Goal: Information Seeking & Learning: Check status

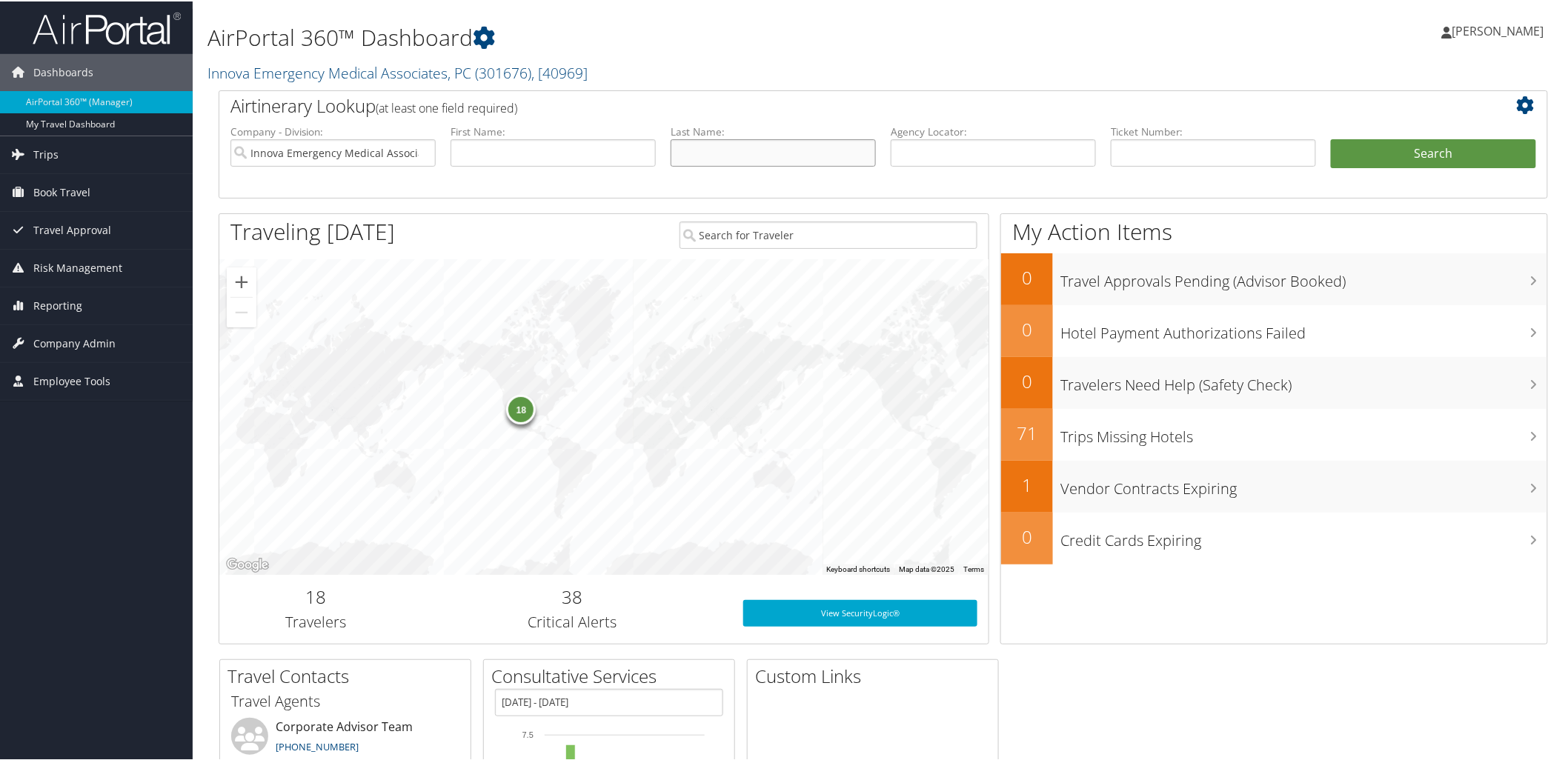
click at [799, 150] on input "text" at bounding box center [773, 151] width 205 height 27
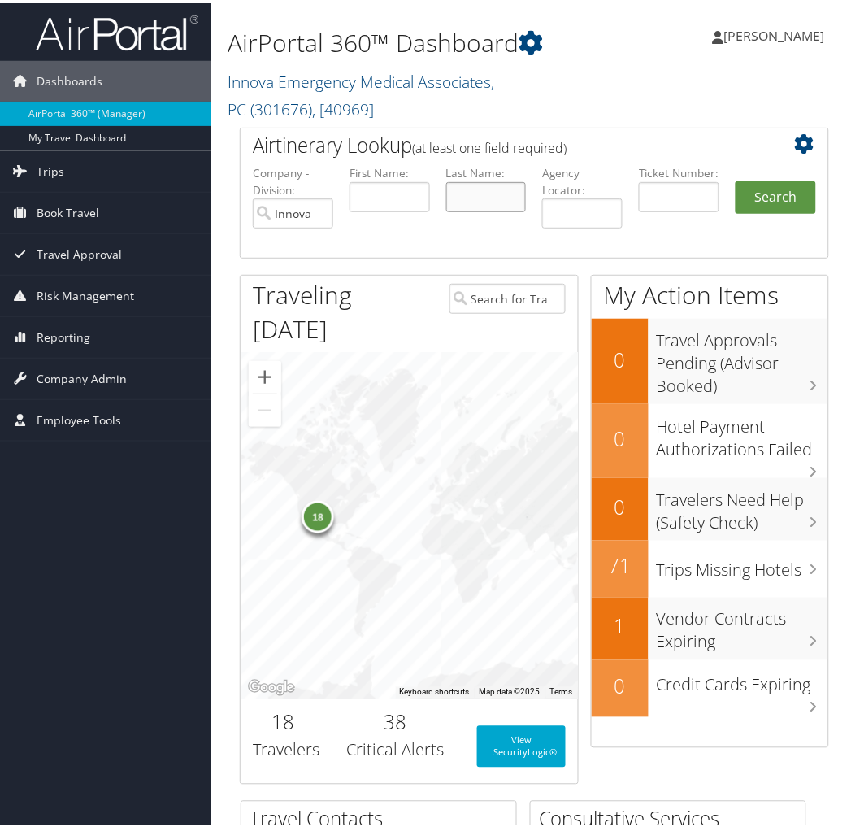
click at [452, 187] on input "text" at bounding box center [486, 194] width 80 height 30
type input "alladi"
click at [736, 178] on button "Search" at bounding box center [776, 194] width 80 height 33
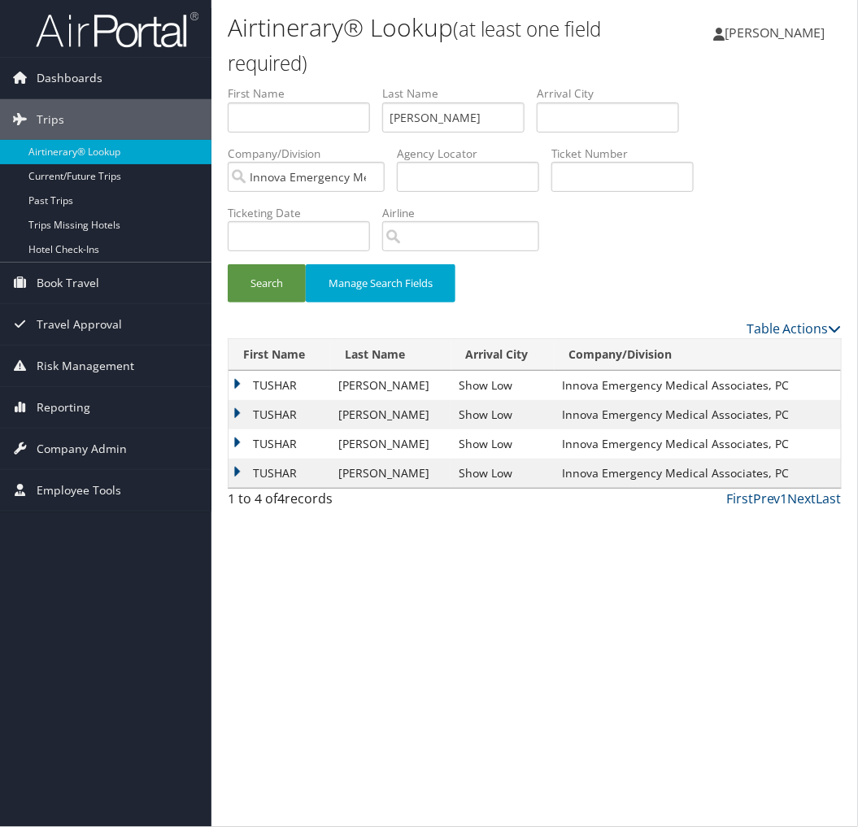
click at [232, 444] on td "TUSHAR" at bounding box center [279, 443] width 102 height 29
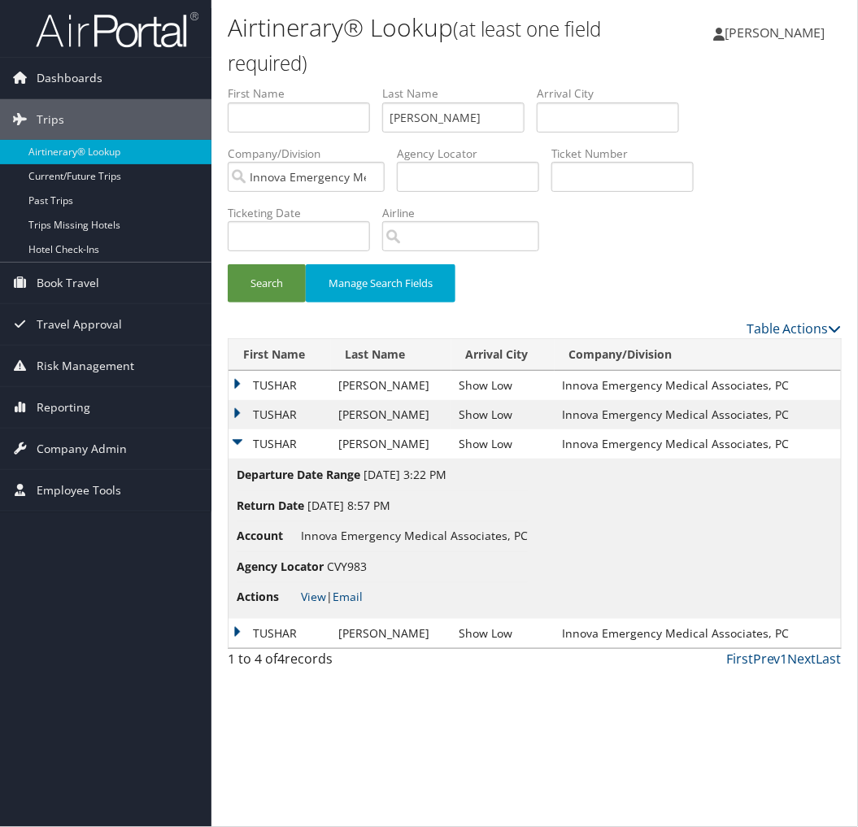
click at [232, 444] on td "TUSHAR" at bounding box center [279, 443] width 102 height 29
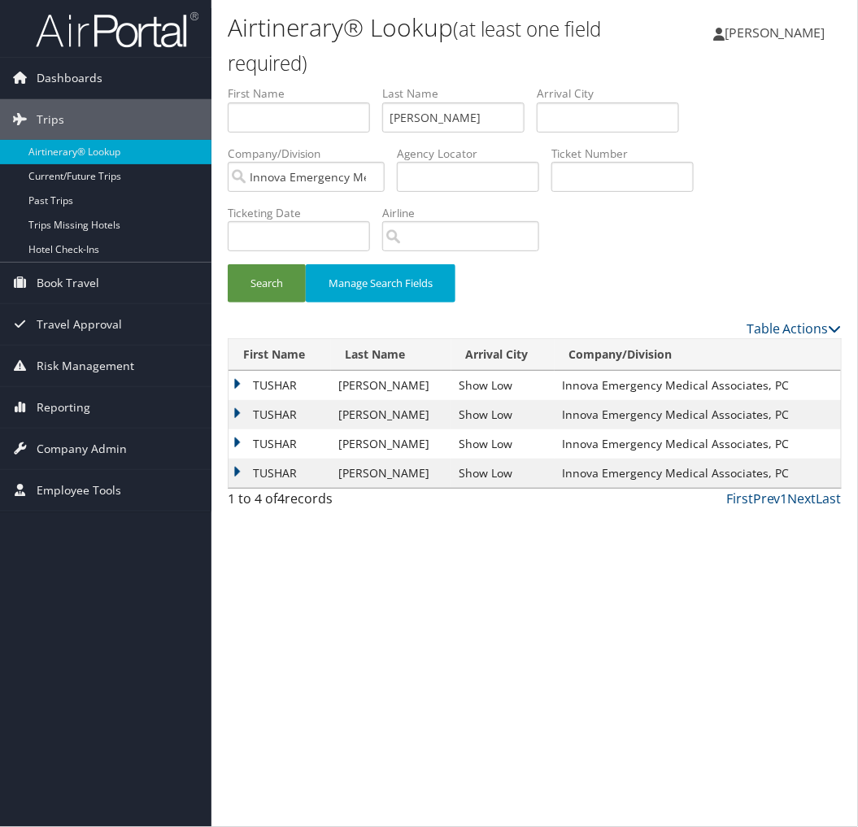
click at [236, 411] on td "TUSHAR" at bounding box center [279, 414] width 102 height 29
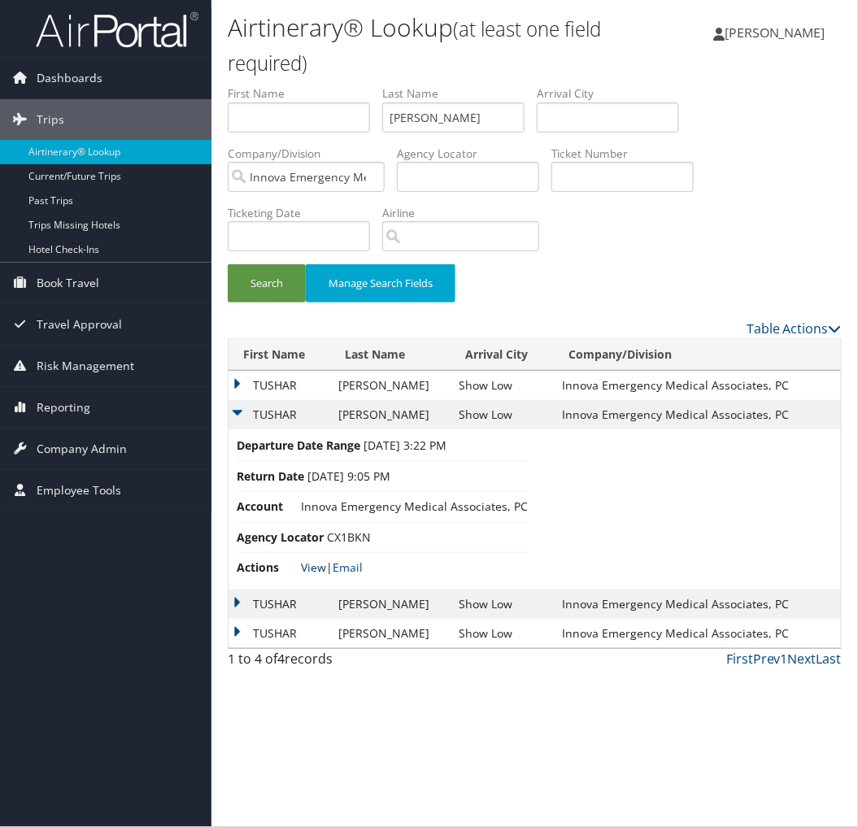
click at [305, 571] on link "View" at bounding box center [313, 566] width 25 height 15
click at [439, 127] on input "alladi" at bounding box center [453, 117] width 142 height 30
type input "f"
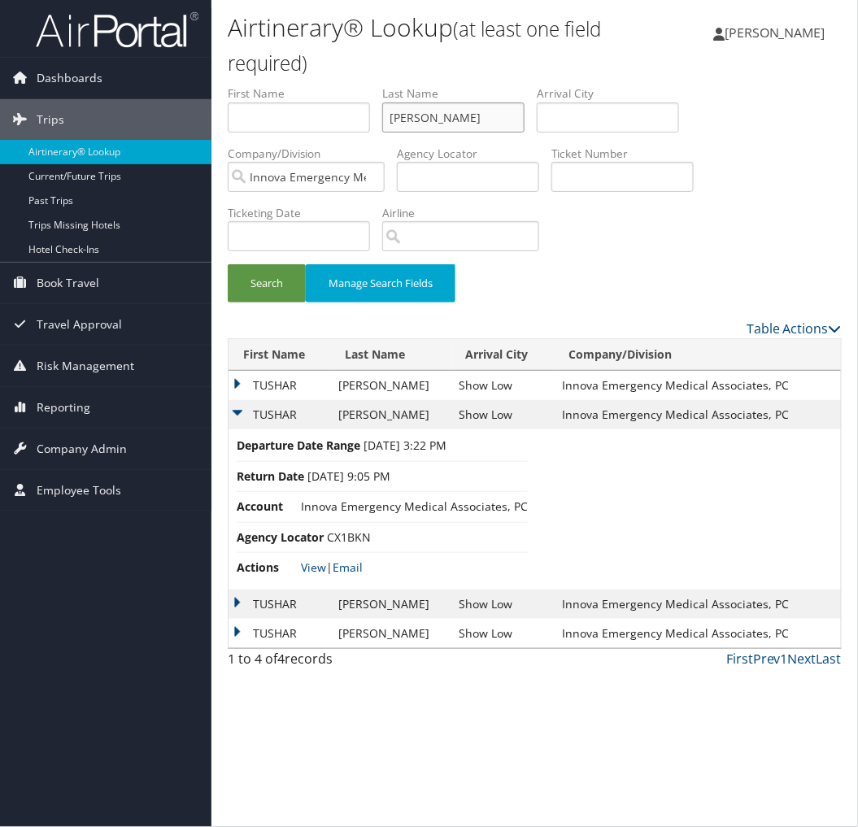
click at [228, 264] on button "Search" at bounding box center [267, 283] width 78 height 38
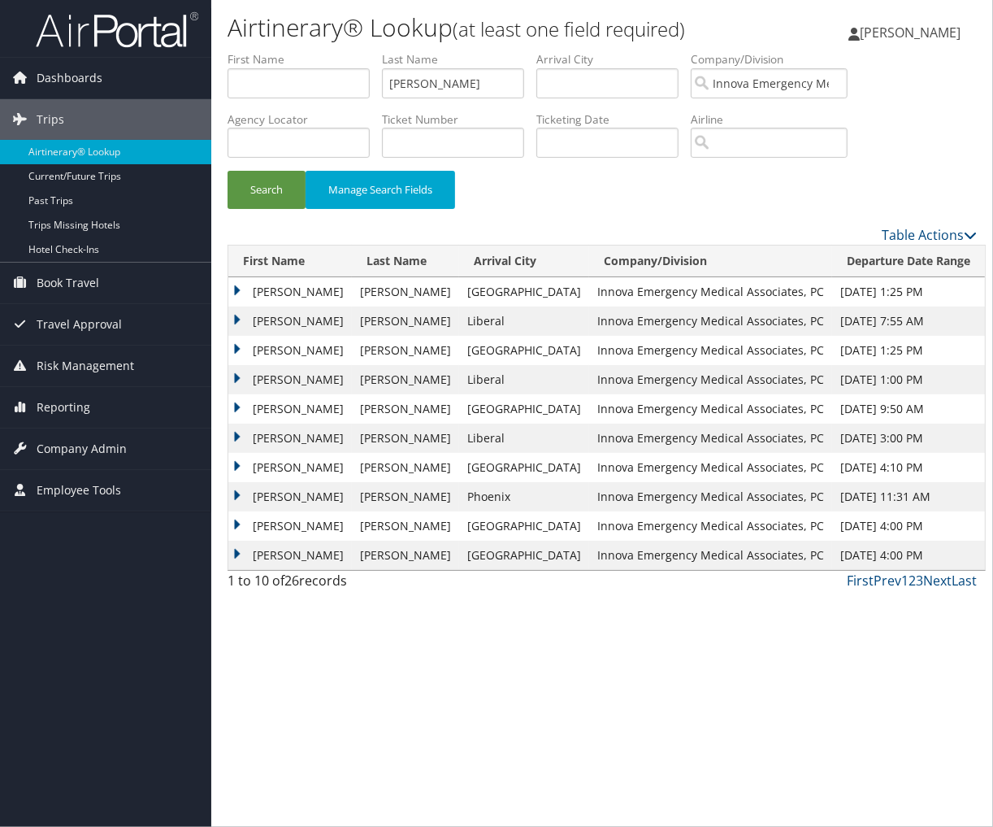
click at [319, 440] on td "PETER DANIEL" at bounding box center [290, 438] width 124 height 29
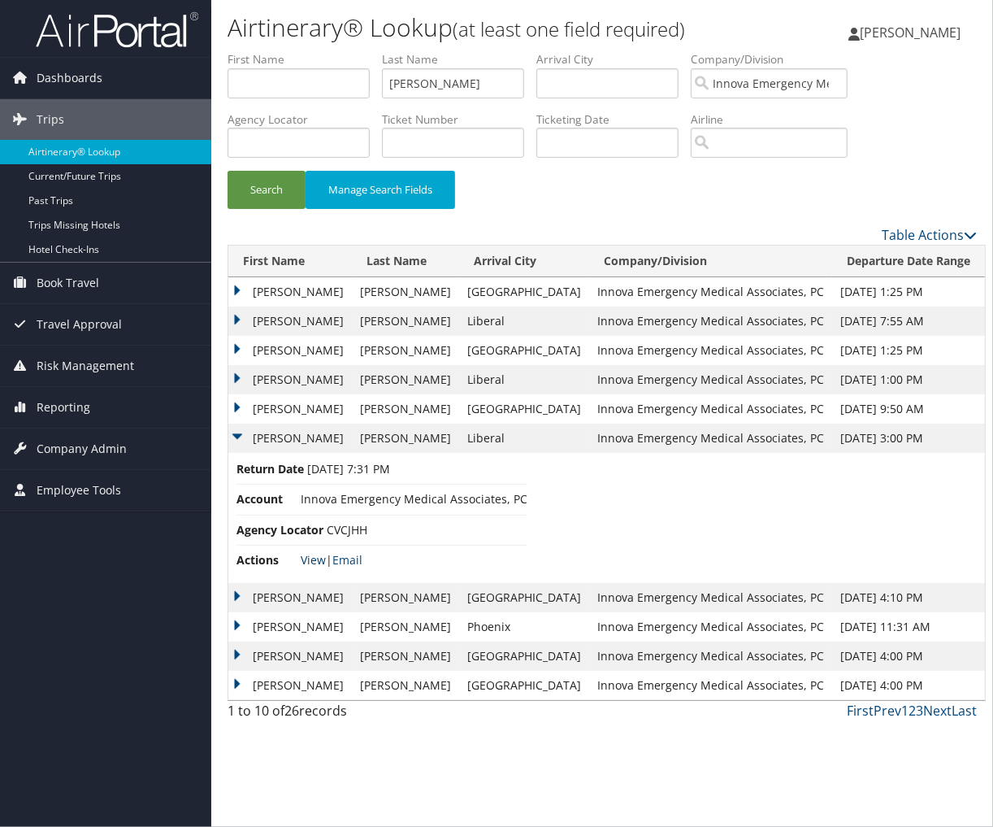
click at [314, 566] on link "View" at bounding box center [313, 559] width 25 height 15
click at [450, 74] on input "drake" at bounding box center [453, 83] width 142 height 30
click at [228, 171] on button "Search" at bounding box center [267, 190] width 78 height 38
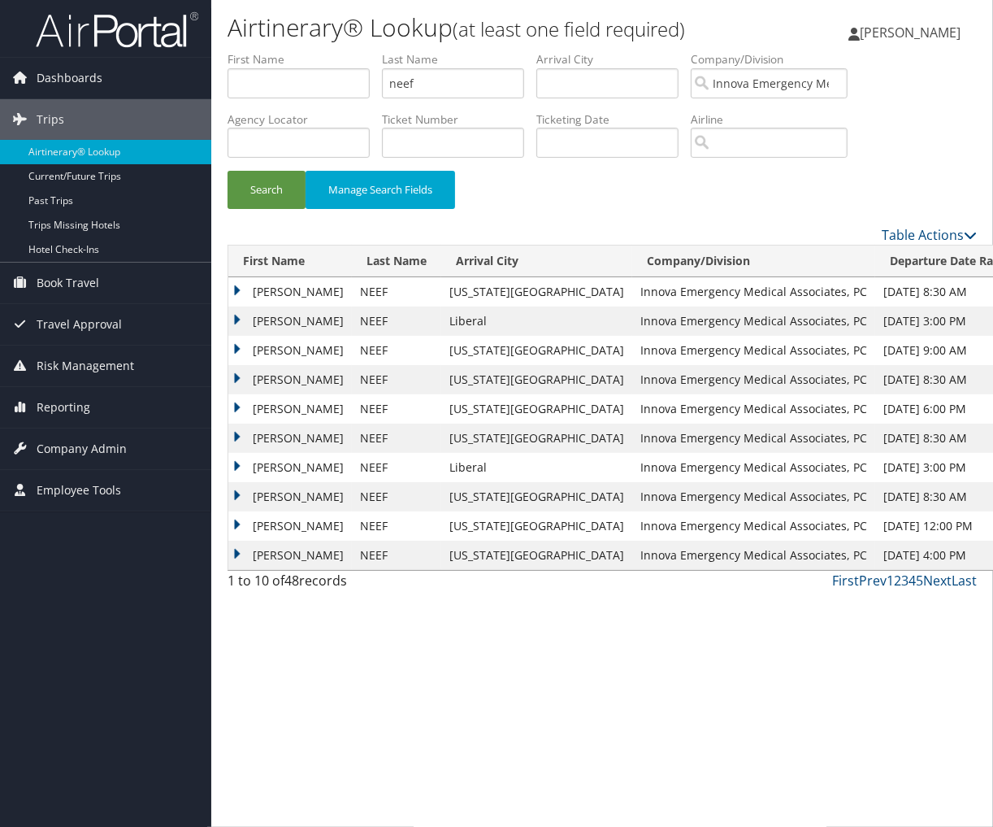
click at [261, 406] on td "DOUG S" at bounding box center [290, 408] width 124 height 29
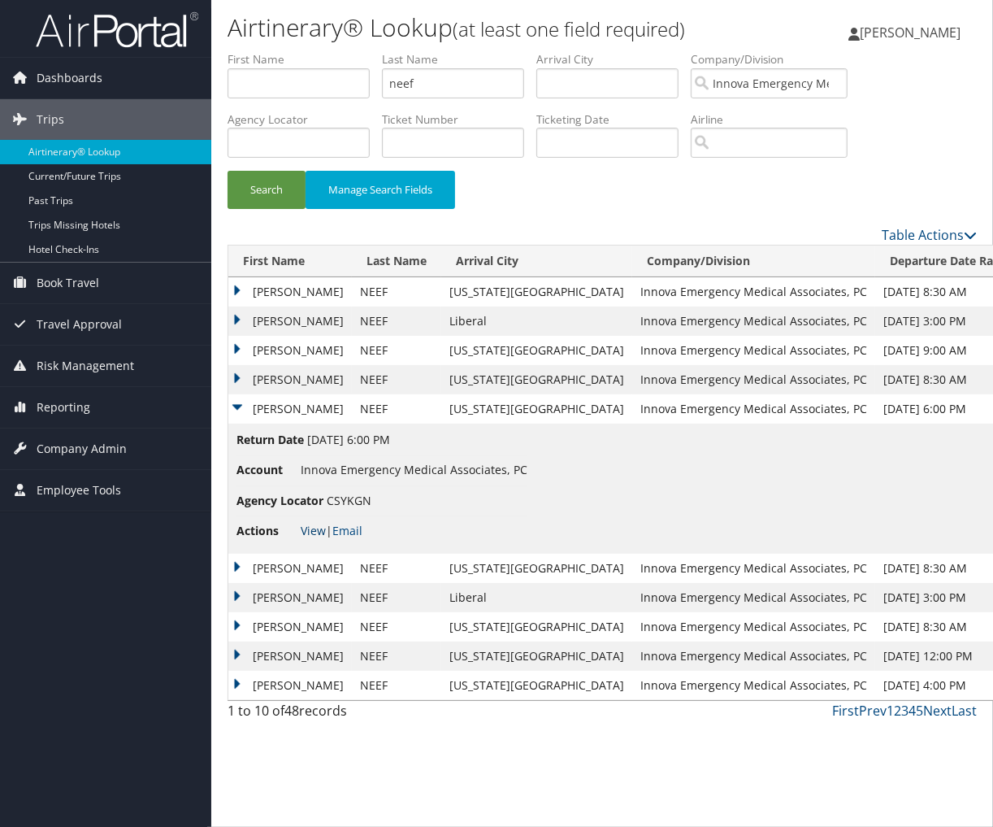
click at [311, 535] on link "View" at bounding box center [313, 530] width 25 height 15
click at [239, 384] on td "DOUG S" at bounding box center [290, 379] width 124 height 29
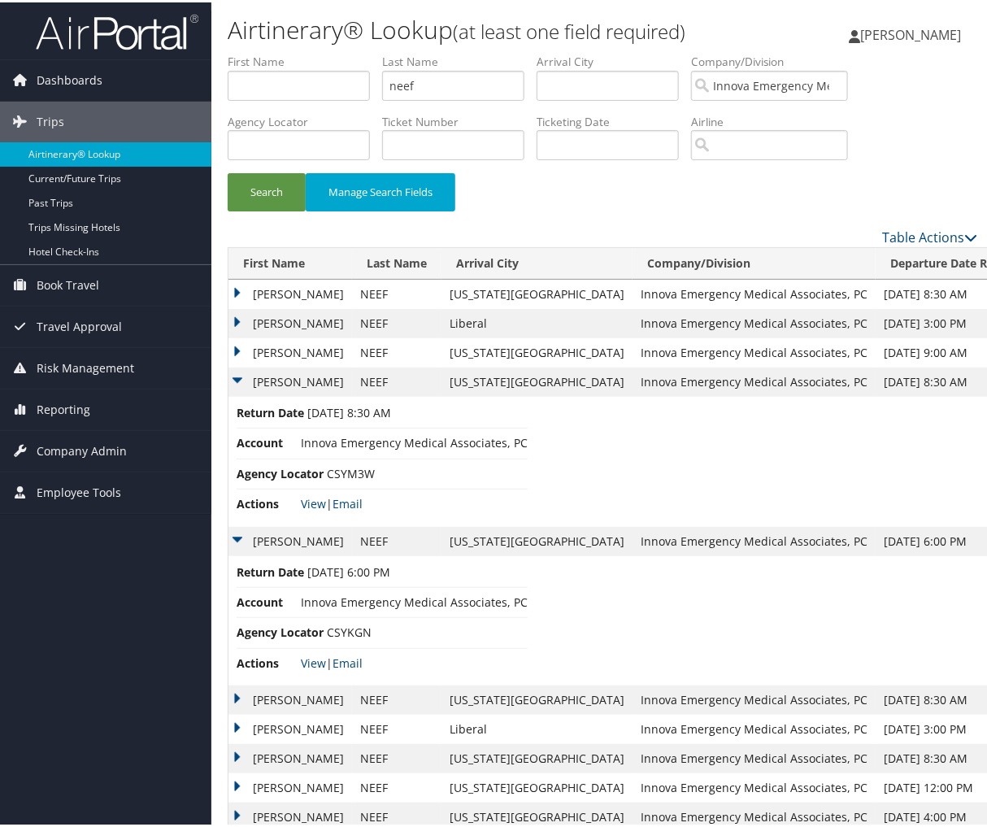
click at [237, 355] on td "DOUG S" at bounding box center [290, 350] width 124 height 29
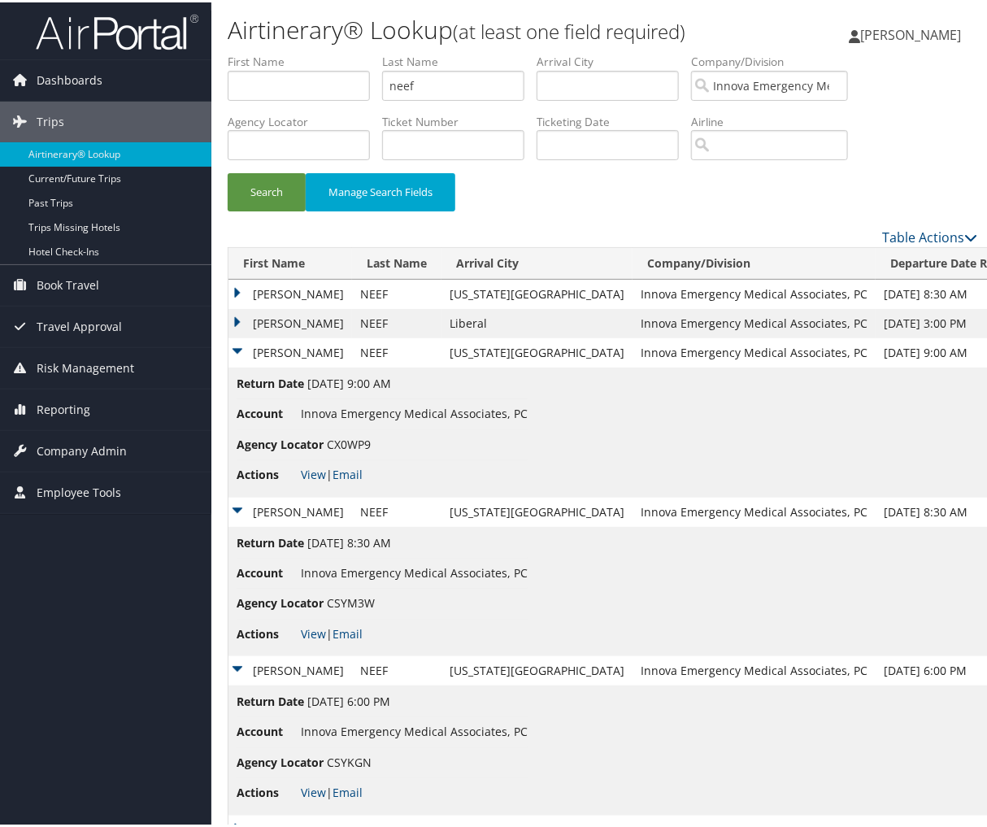
click at [234, 322] on td "DOUG S" at bounding box center [290, 320] width 124 height 29
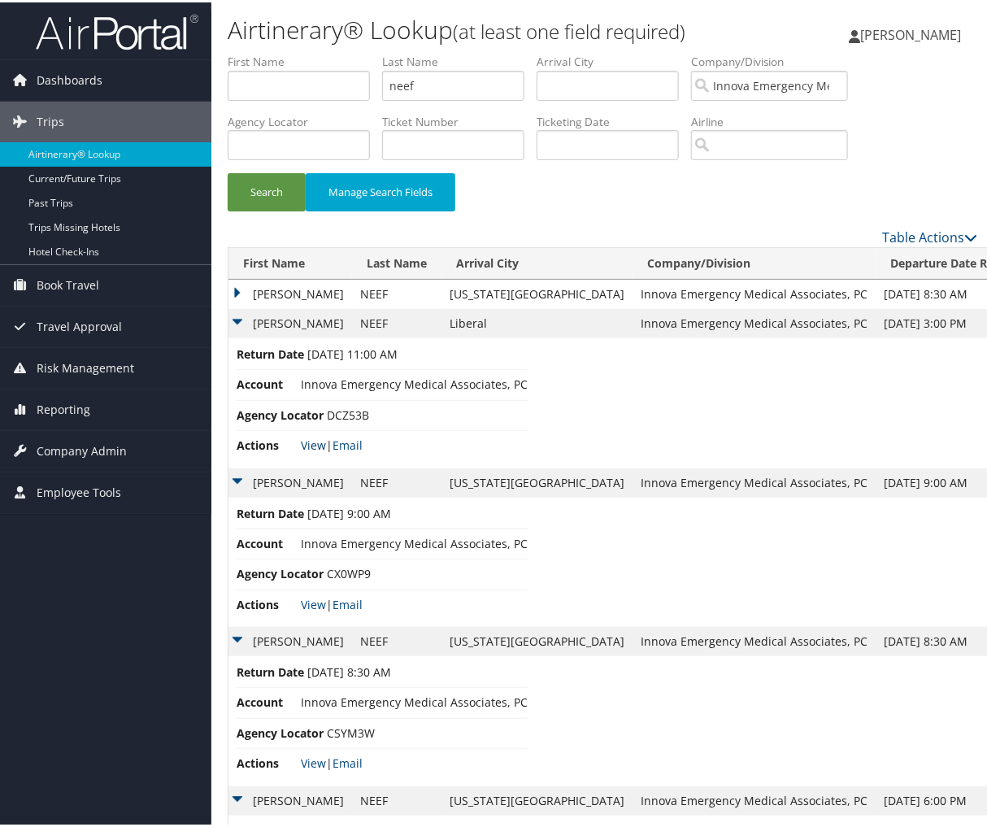
click at [314, 437] on link "View" at bounding box center [313, 442] width 25 height 15
click at [319, 600] on link "View" at bounding box center [313, 601] width 25 height 15
click at [315, 759] on link "View" at bounding box center [313, 760] width 25 height 15
click at [485, 81] on input "neef" at bounding box center [453, 83] width 142 height 30
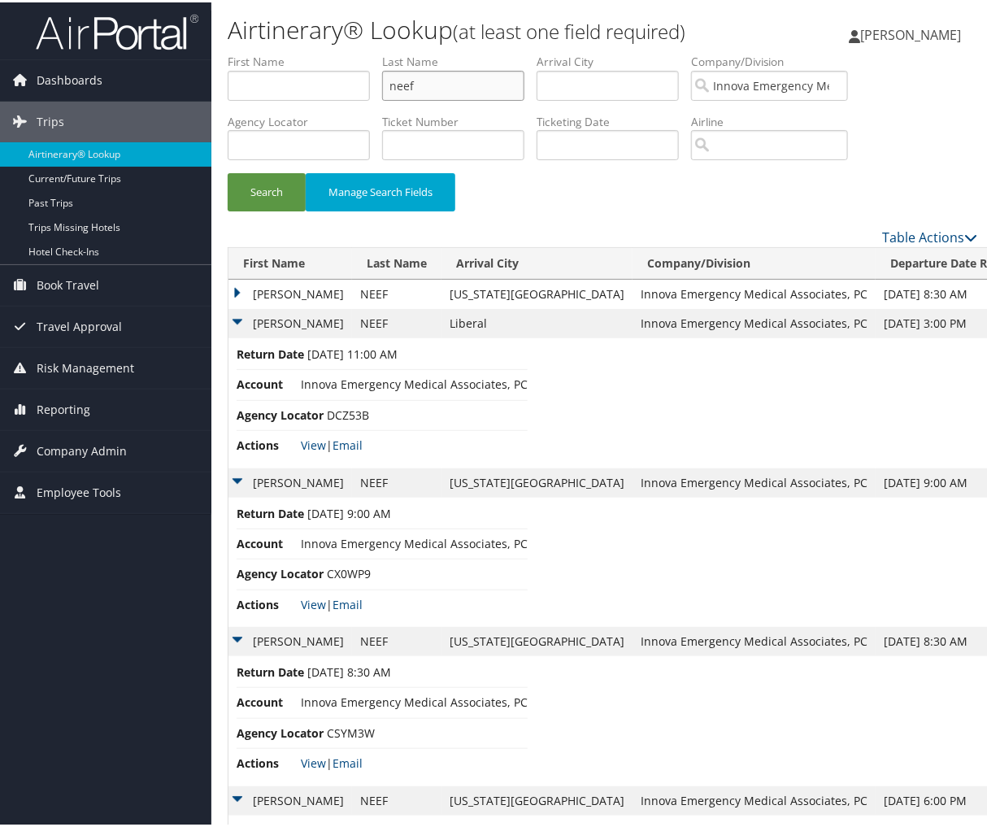
click at [485, 81] on input "neef" at bounding box center [453, 83] width 142 height 30
click at [228, 171] on button "Search" at bounding box center [267, 190] width 78 height 38
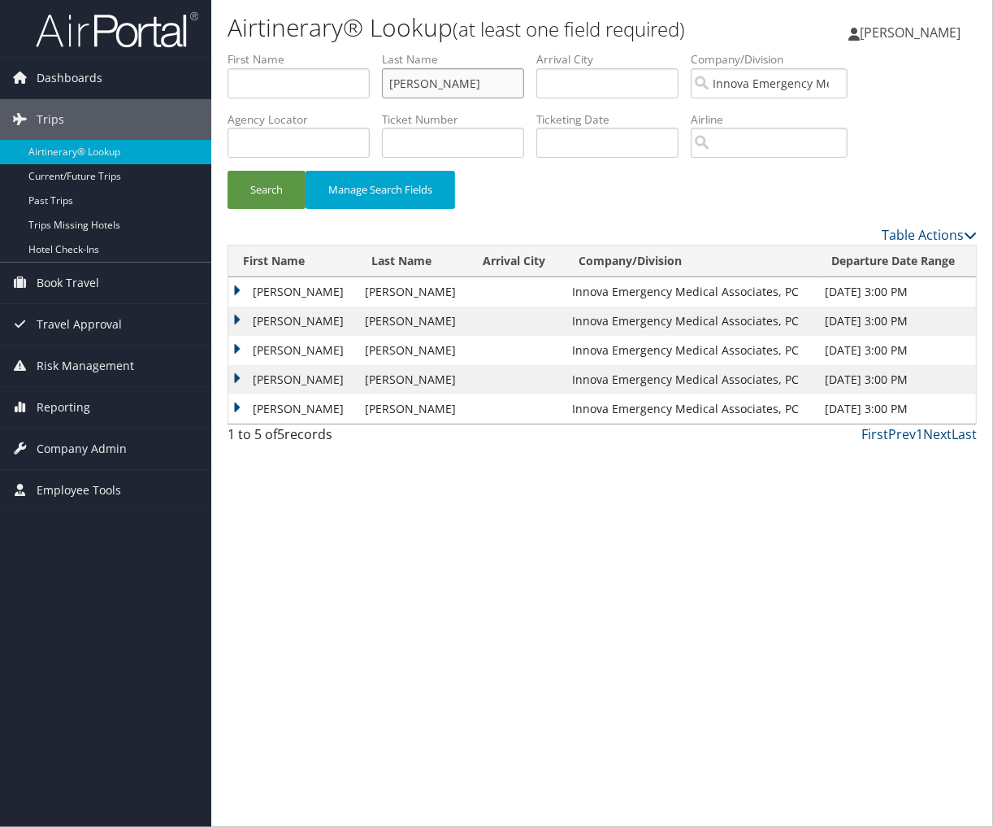
click at [485, 81] on input "appel" at bounding box center [453, 83] width 142 height 30
click at [228, 171] on button "Search" at bounding box center [267, 190] width 78 height 38
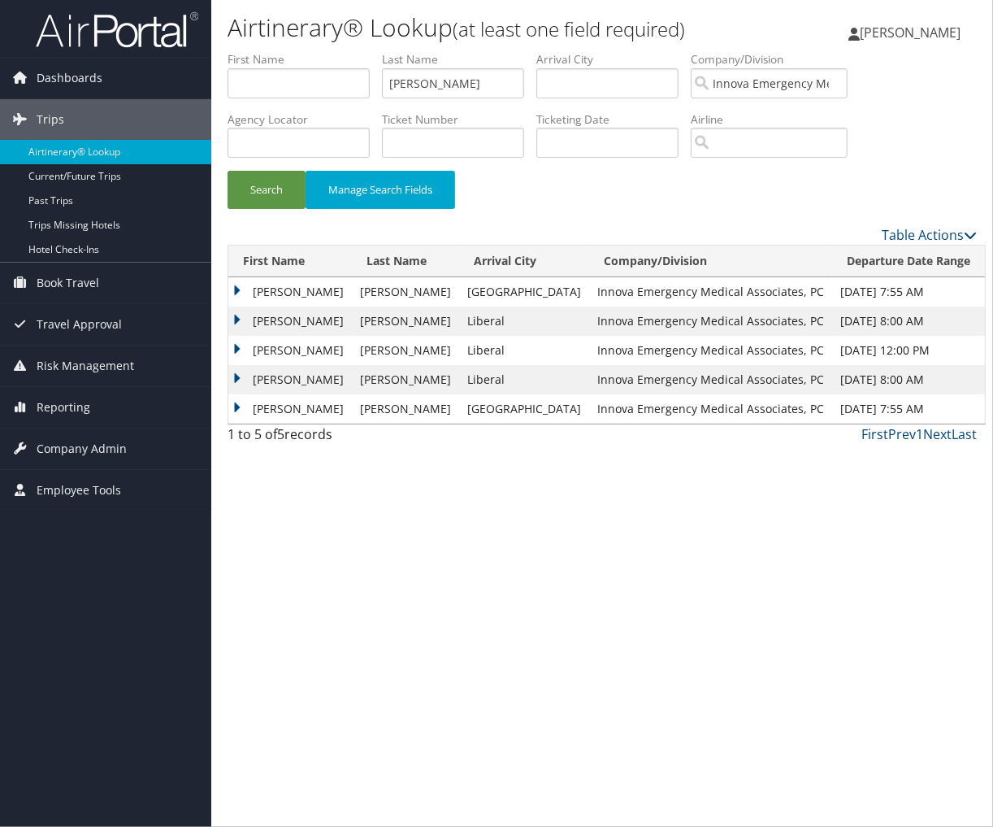
click at [233, 294] on td "GABRIEL" at bounding box center [290, 291] width 124 height 29
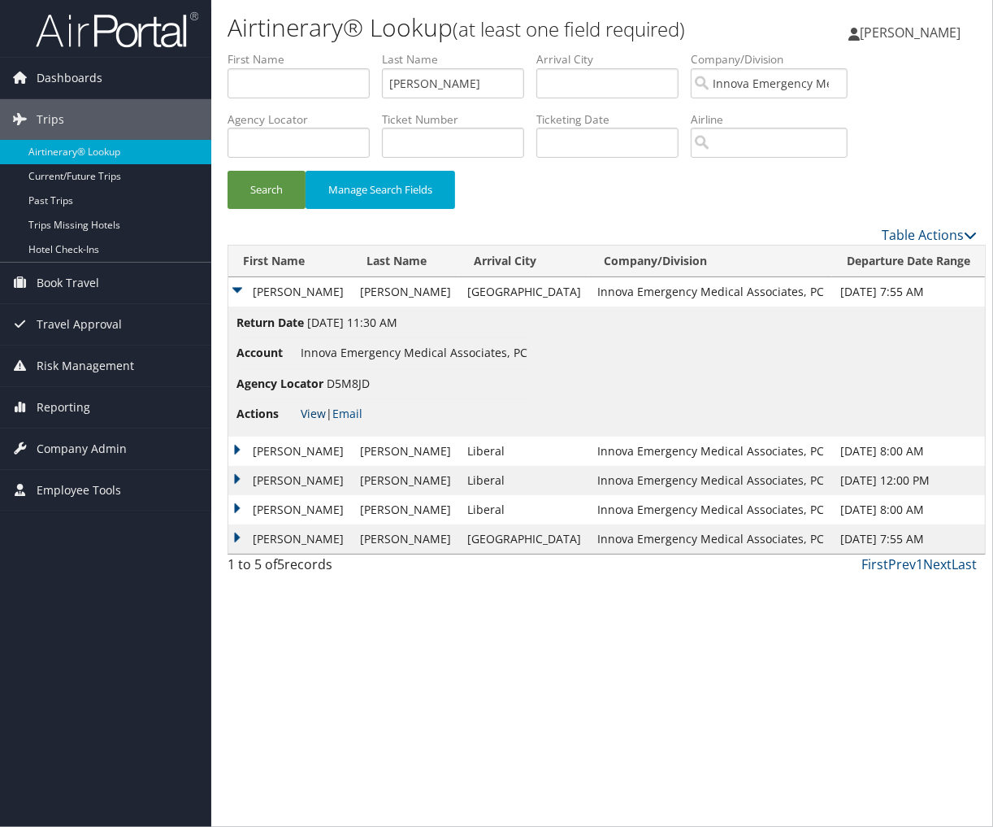
click at [317, 411] on link "View" at bounding box center [313, 413] width 25 height 15
click at [453, 74] on input "siegel" at bounding box center [453, 83] width 142 height 30
click at [228, 171] on button "Search" at bounding box center [267, 190] width 78 height 38
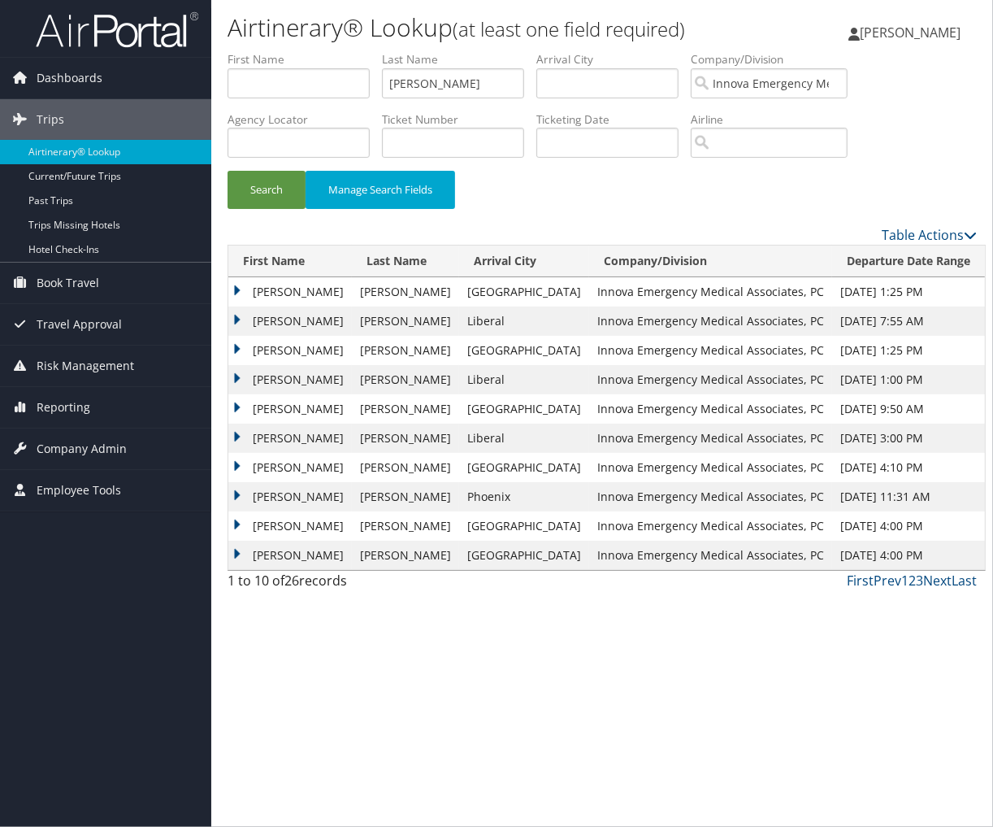
click at [307, 436] on td "PETER DANIEL" at bounding box center [290, 438] width 124 height 29
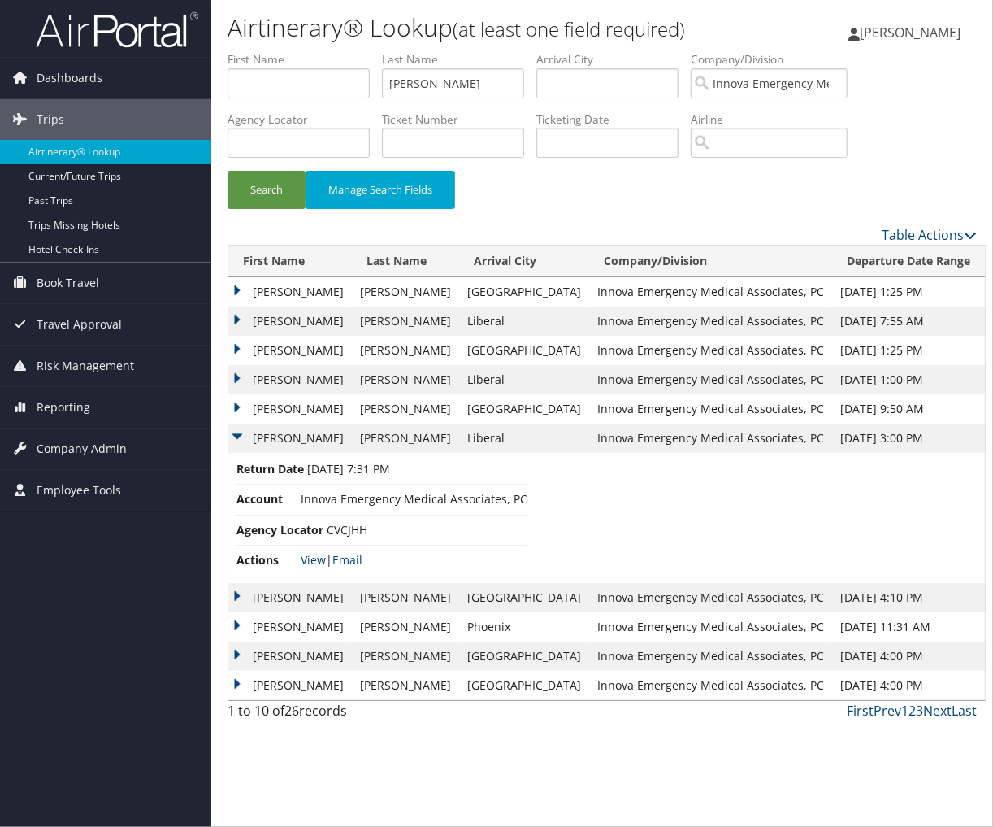
click at [315, 558] on link "View" at bounding box center [313, 559] width 25 height 15
click at [470, 86] on input "drake" at bounding box center [453, 83] width 142 height 30
click at [228, 171] on button "Search" at bounding box center [267, 190] width 78 height 38
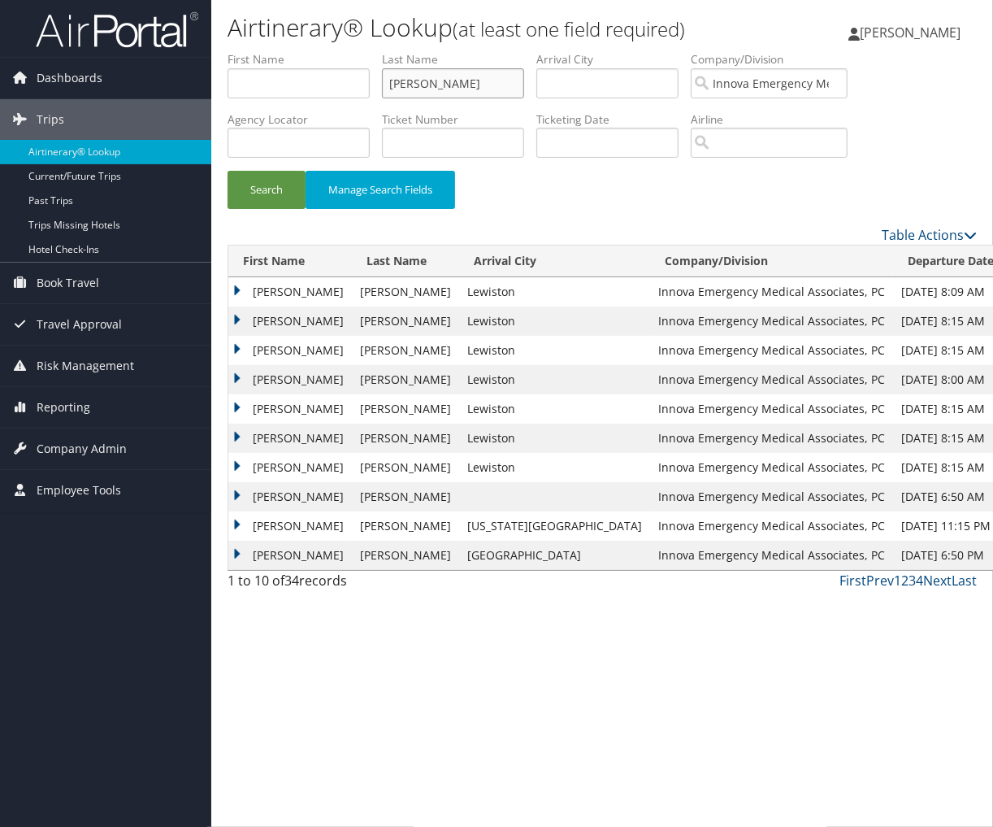
click at [480, 71] on input "ogden" at bounding box center [453, 83] width 142 height 30
click at [228, 171] on button "Search" at bounding box center [267, 190] width 78 height 38
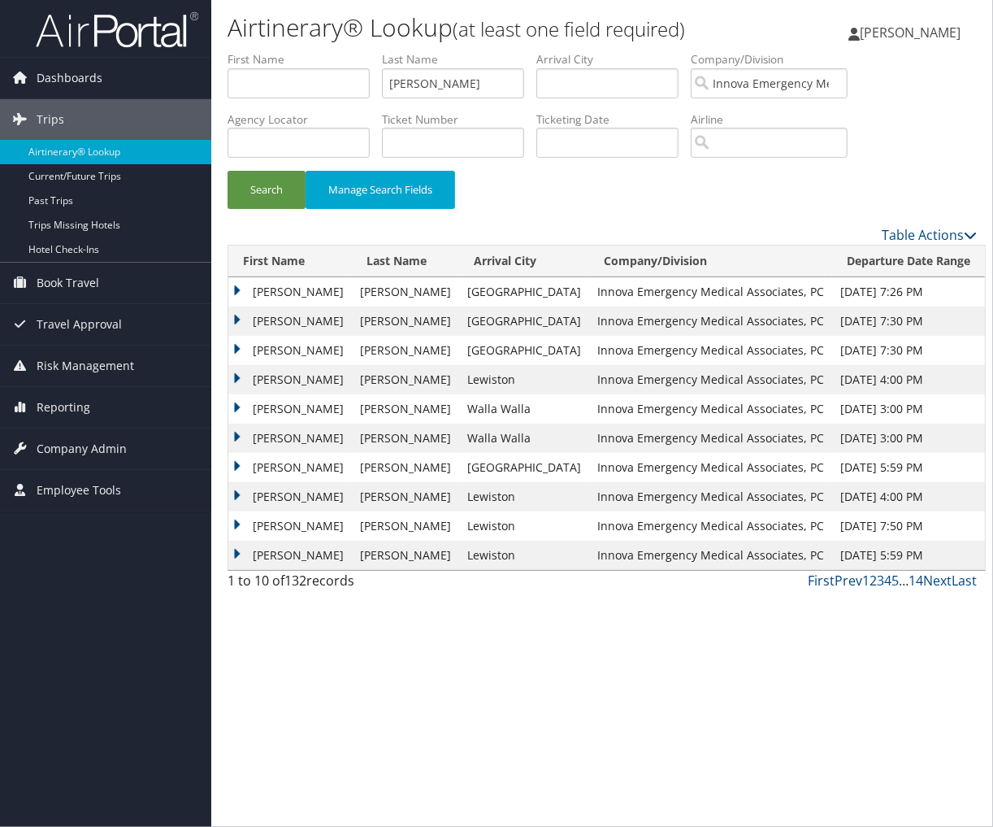
click at [233, 383] on td "MACKENZIE MARGARET" at bounding box center [290, 379] width 124 height 29
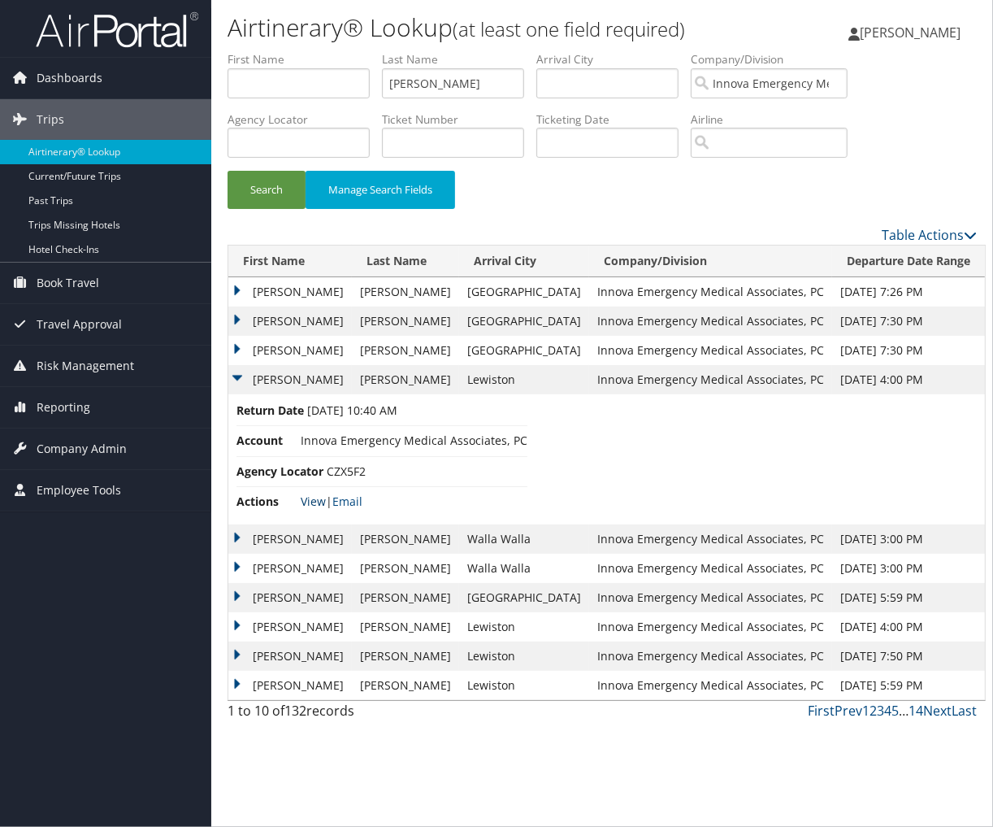
click at [313, 502] on link "View" at bounding box center [313, 500] width 25 height 15
click at [441, 86] on input "bartz" at bounding box center [453, 83] width 142 height 30
click at [228, 171] on button "Search" at bounding box center [267, 190] width 78 height 38
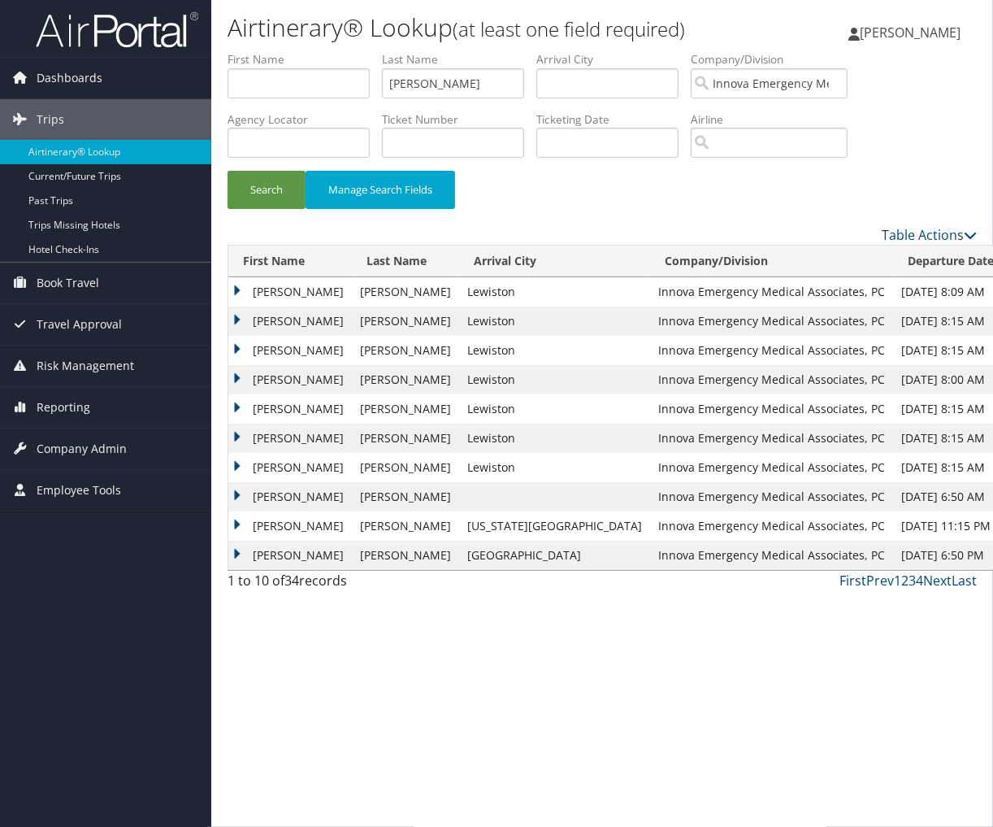
click at [241, 378] on td "TYLER JAMES" at bounding box center [290, 379] width 124 height 29
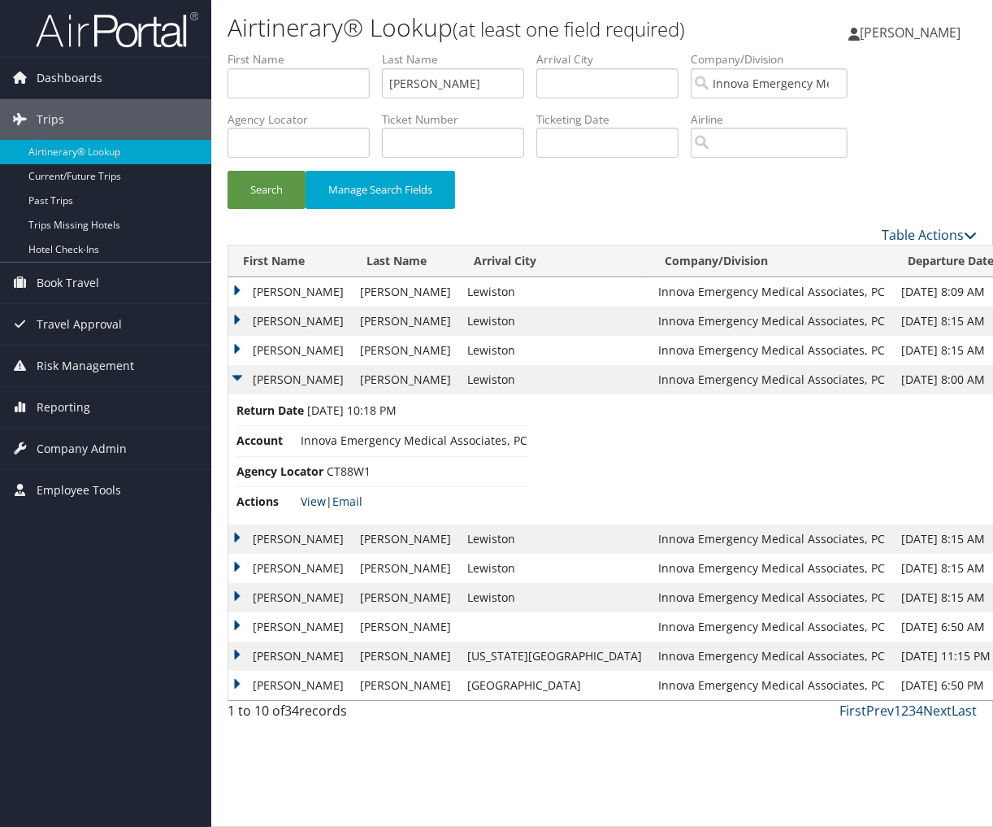
click at [311, 497] on link "View" at bounding box center [313, 500] width 25 height 15
click at [502, 85] on input "ogden" at bounding box center [453, 83] width 142 height 30
click at [228, 171] on button "Search" at bounding box center [267, 190] width 78 height 38
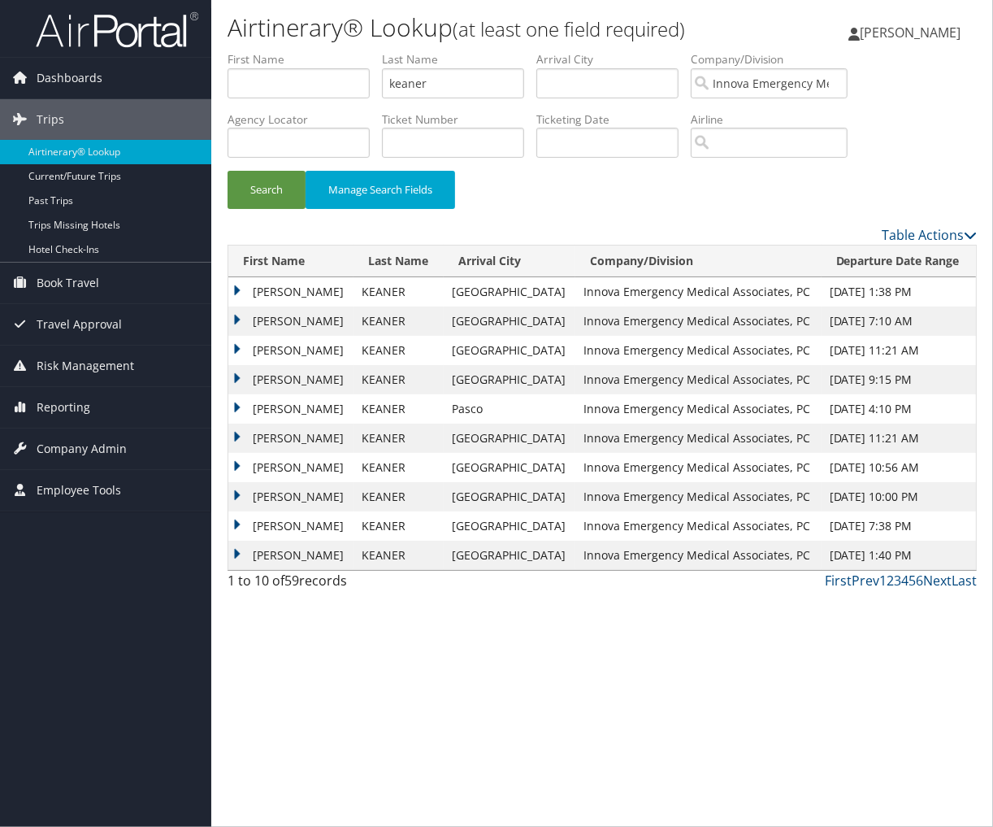
click at [270, 384] on td "BRENT" at bounding box center [290, 379] width 125 height 29
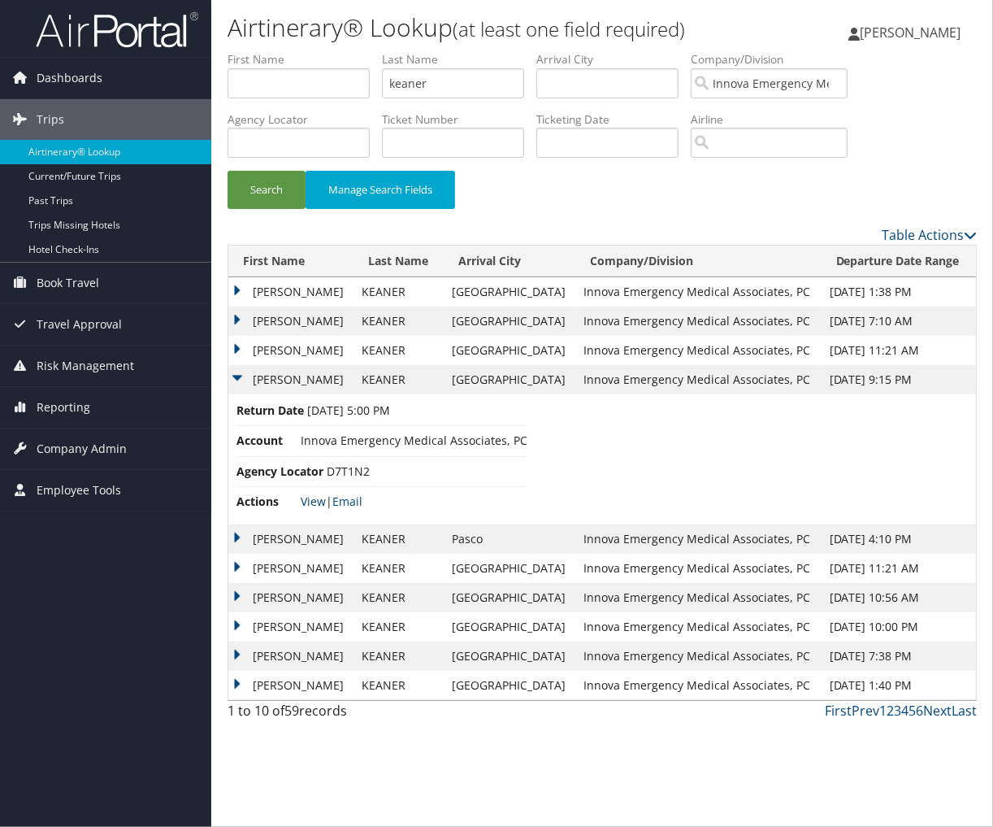
click at [311, 497] on link "View" at bounding box center [313, 500] width 25 height 15
click at [237, 539] on td "BRENT" at bounding box center [290, 538] width 125 height 29
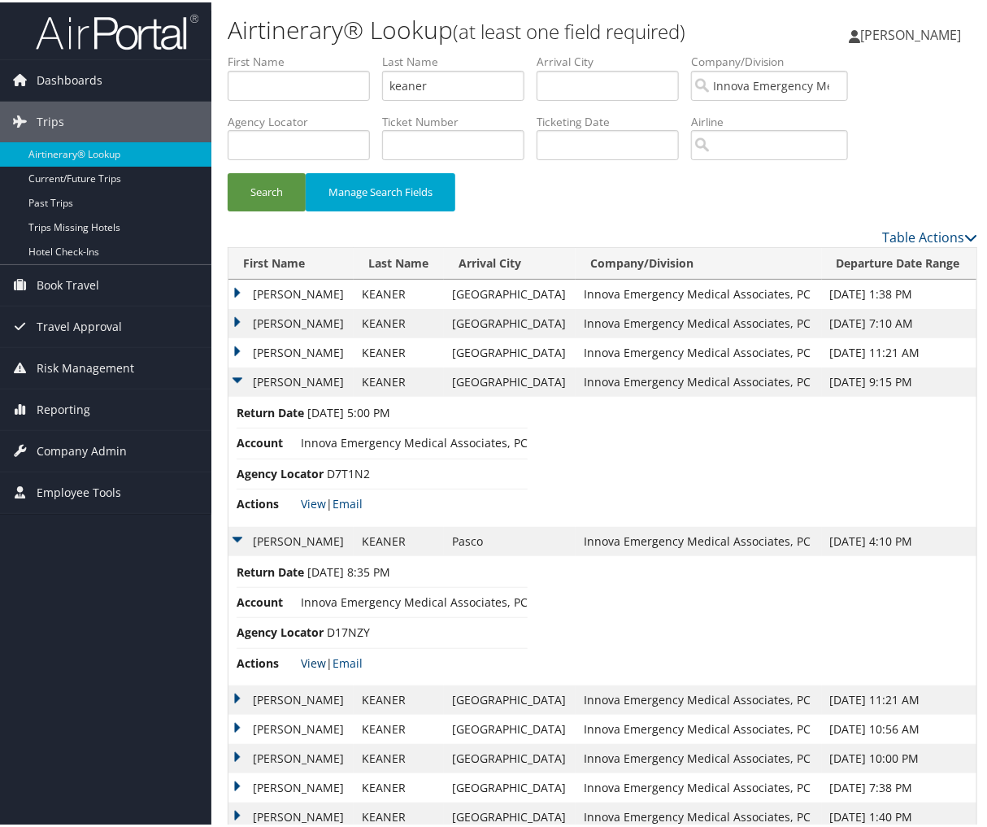
click at [302, 657] on link "View" at bounding box center [313, 660] width 25 height 15
click at [237, 352] on td "BRENT" at bounding box center [290, 350] width 125 height 29
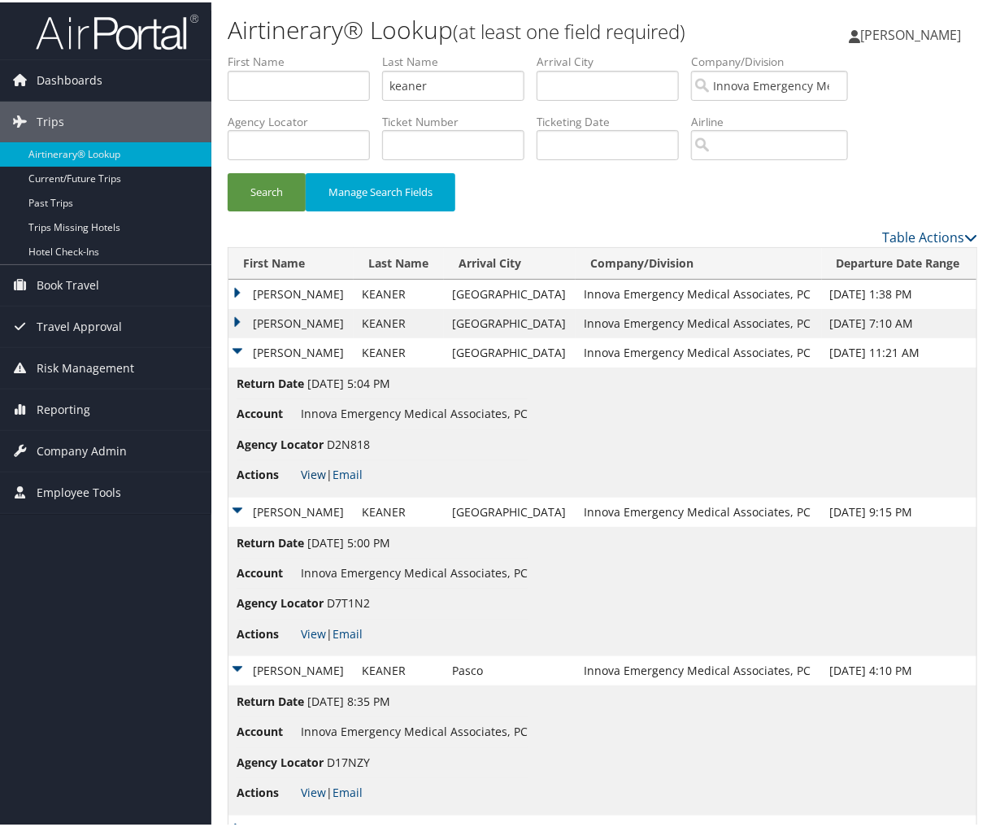
click at [313, 465] on link "View" at bounding box center [313, 471] width 25 height 15
click at [437, 78] on input "keaner" at bounding box center [453, 83] width 142 height 30
click at [228, 171] on button "Search" at bounding box center [267, 190] width 78 height 38
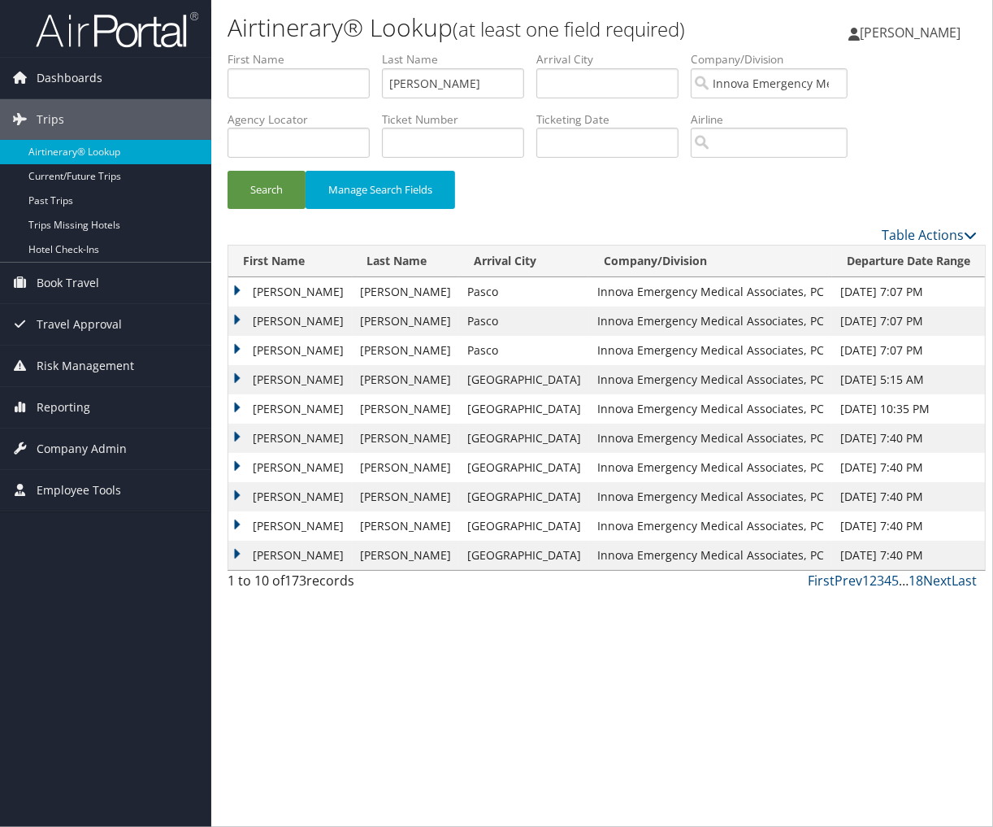
click at [238, 352] on td "THOMAS EDWIN" at bounding box center [290, 350] width 124 height 29
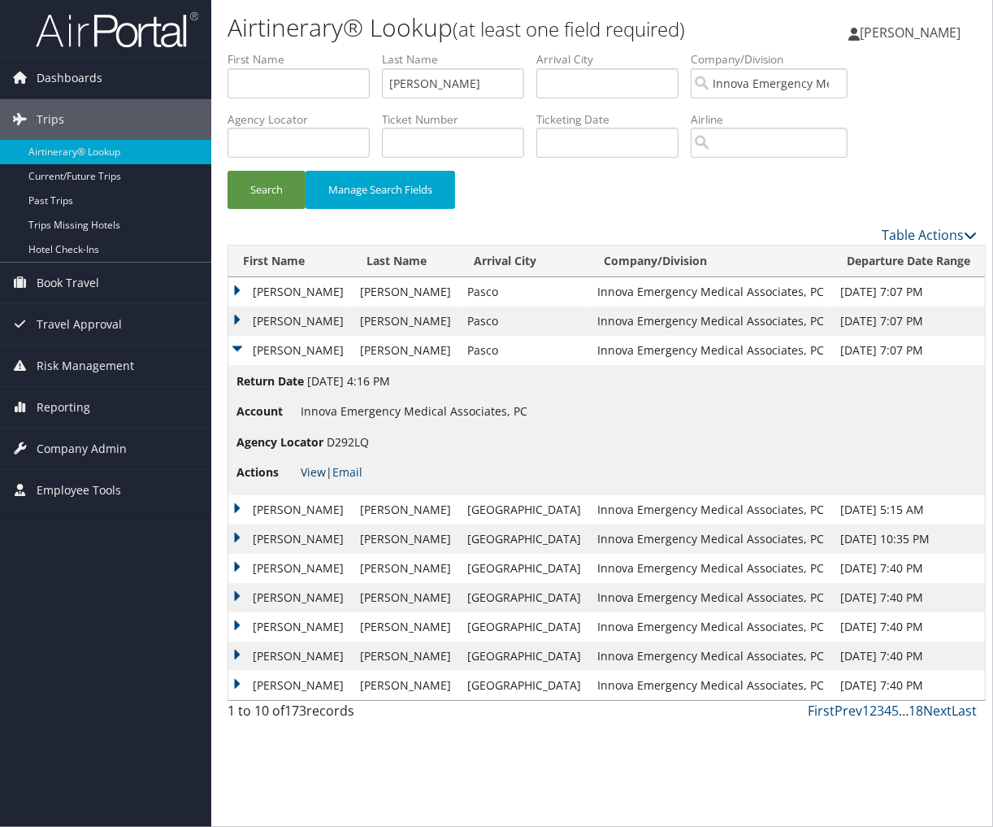
click at [313, 476] on link "View" at bounding box center [313, 471] width 25 height 15
click at [448, 85] on input "czajkowski" at bounding box center [453, 83] width 142 height 30
click at [448, 85] on input "w" at bounding box center [453, 83] width 142 height 30
click at [228, 171] on button "Search" at bounding box center [267, 190] width 78 height 38
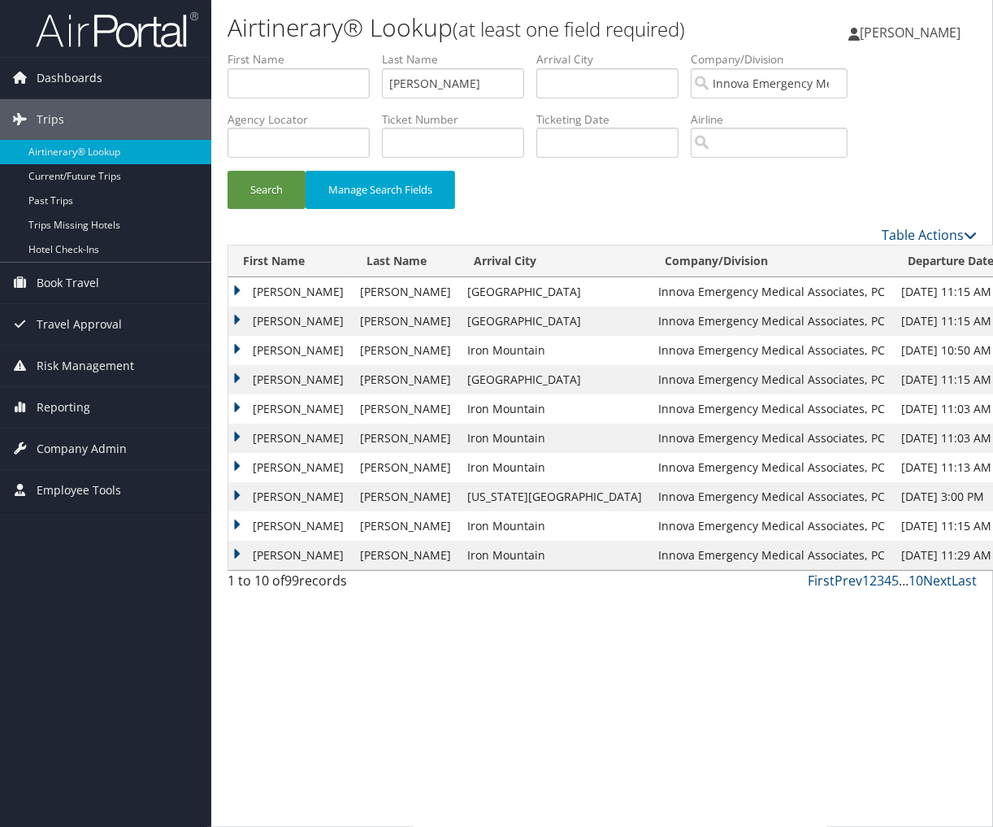
click at [241, 319] on td "WILLIAM GERARD" at bounding box center [290, 320] width 124 height 29
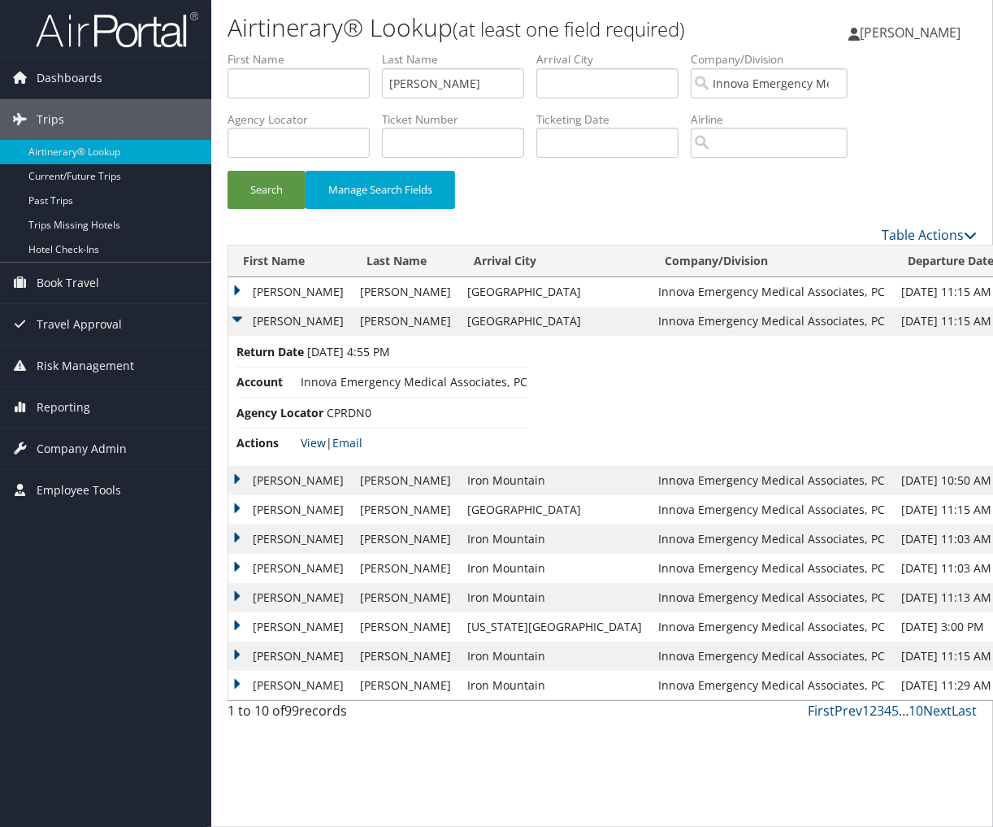
click at [311, 437] on link "View" at bounding box center [313, 442] width 25 height 15
click at [428, 75] on input "welker" at bounding box center [453, 83] width 142 height 30
type input "dinello"
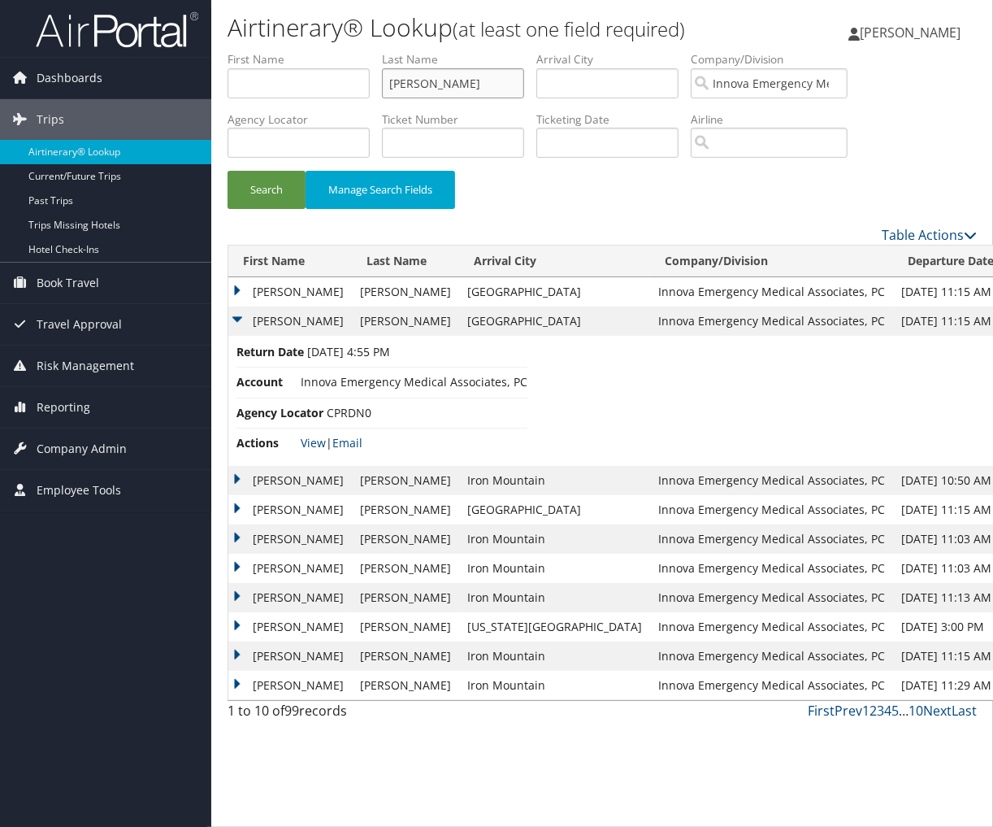
click at [228, 171] on button "Search" at bounding box center [267, 190] width 78 height 38
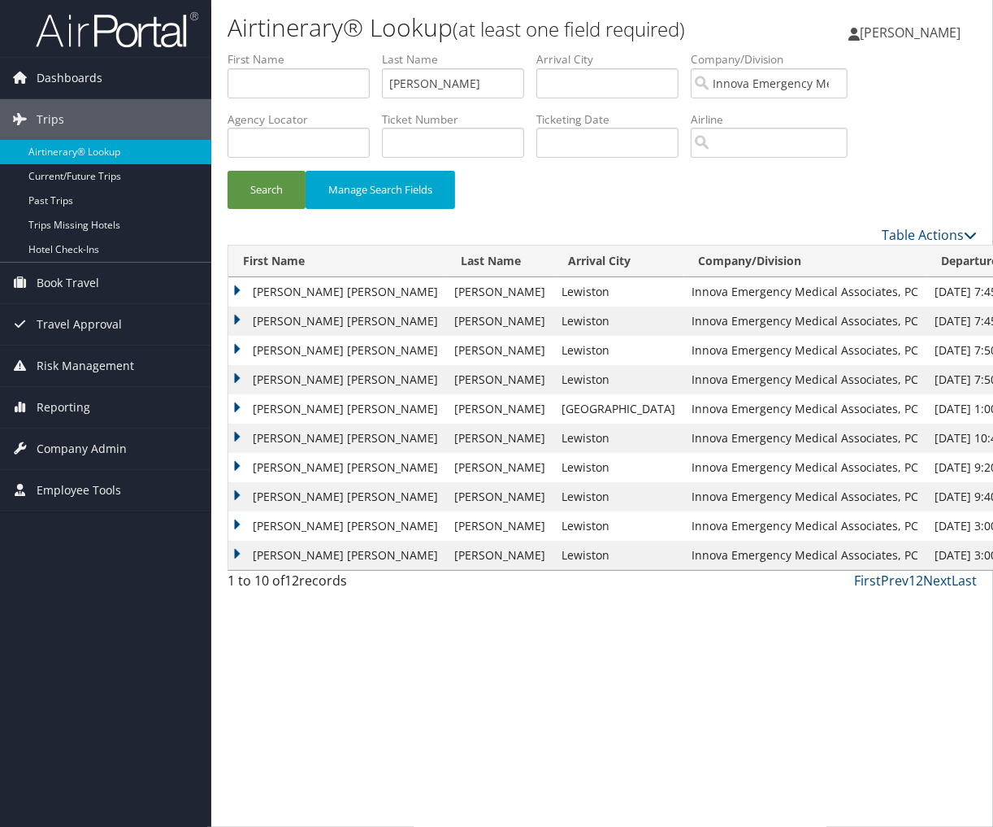
click at [239, 325] on td "ALEXANDRA CHRISTINE" at bounding box center [337, 320] width 218 height 29
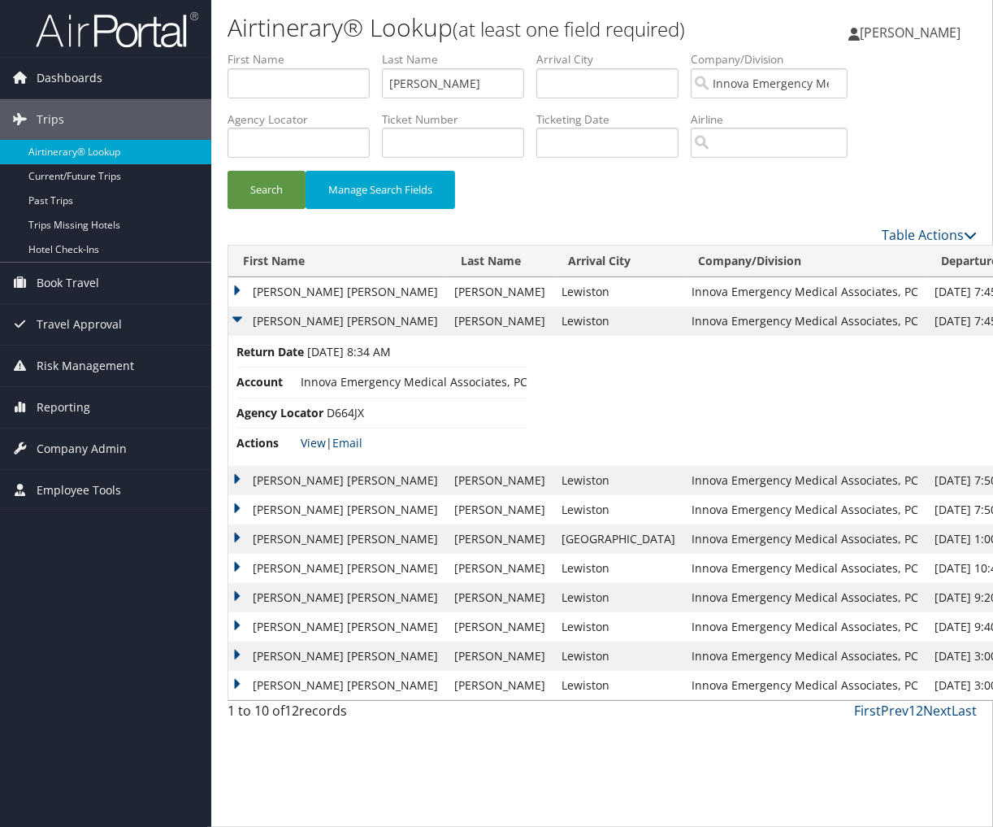
click at [311, 441] on link "View" at bounding box center [313, 442] width 25 height 15
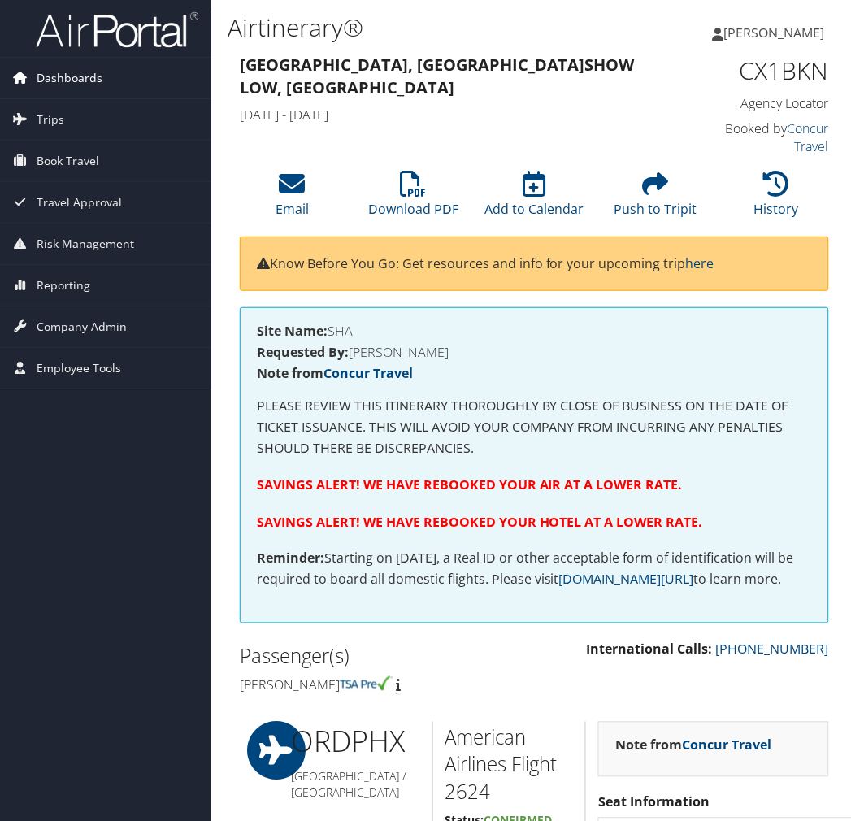
click at [76, 71] on span "Dashboards" at bounding box center [70, 78] width 66 height 41
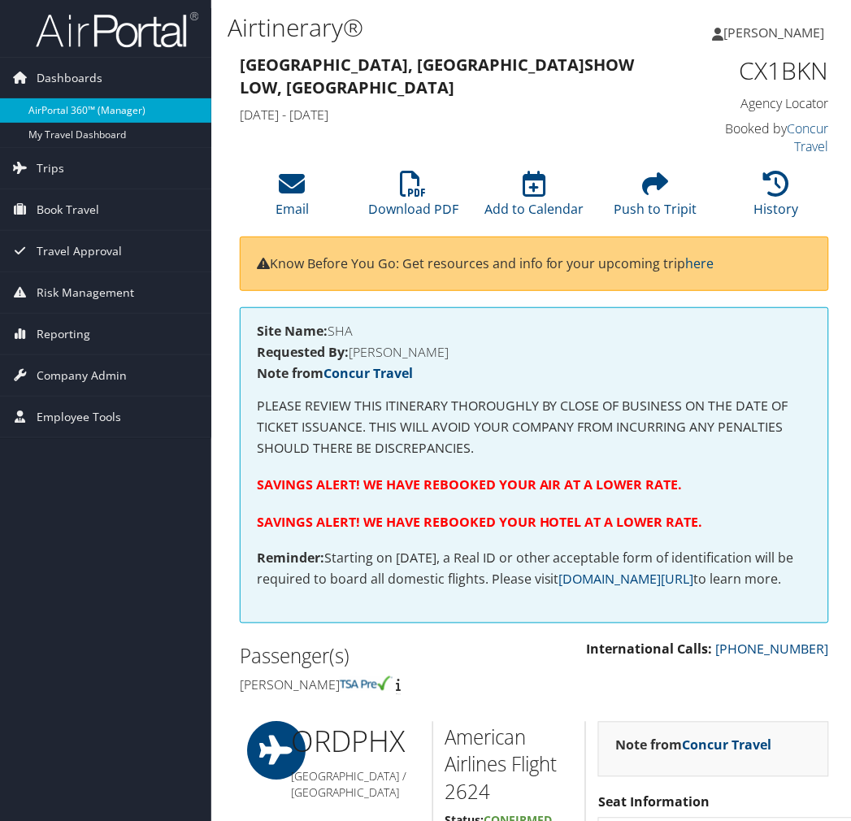
click at [79, 115] on link "AirPortal 360™ (Manager)" at bounding box center [105, 110] width 211 height 24
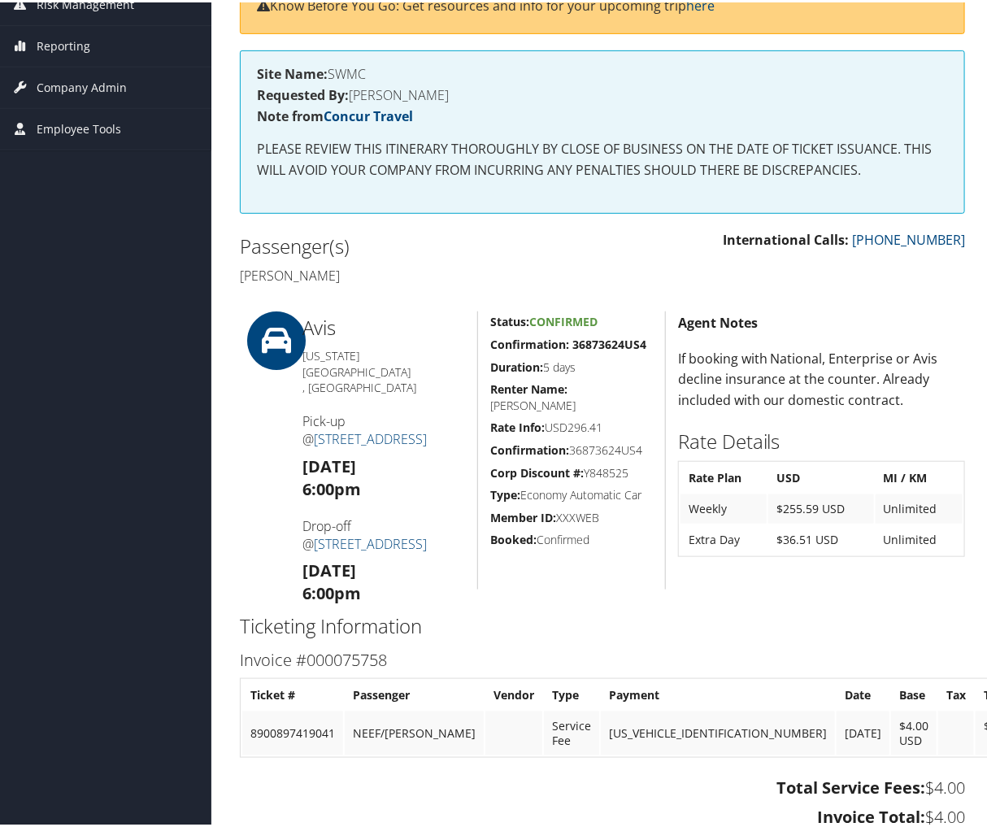
scroll to position [242, 0]
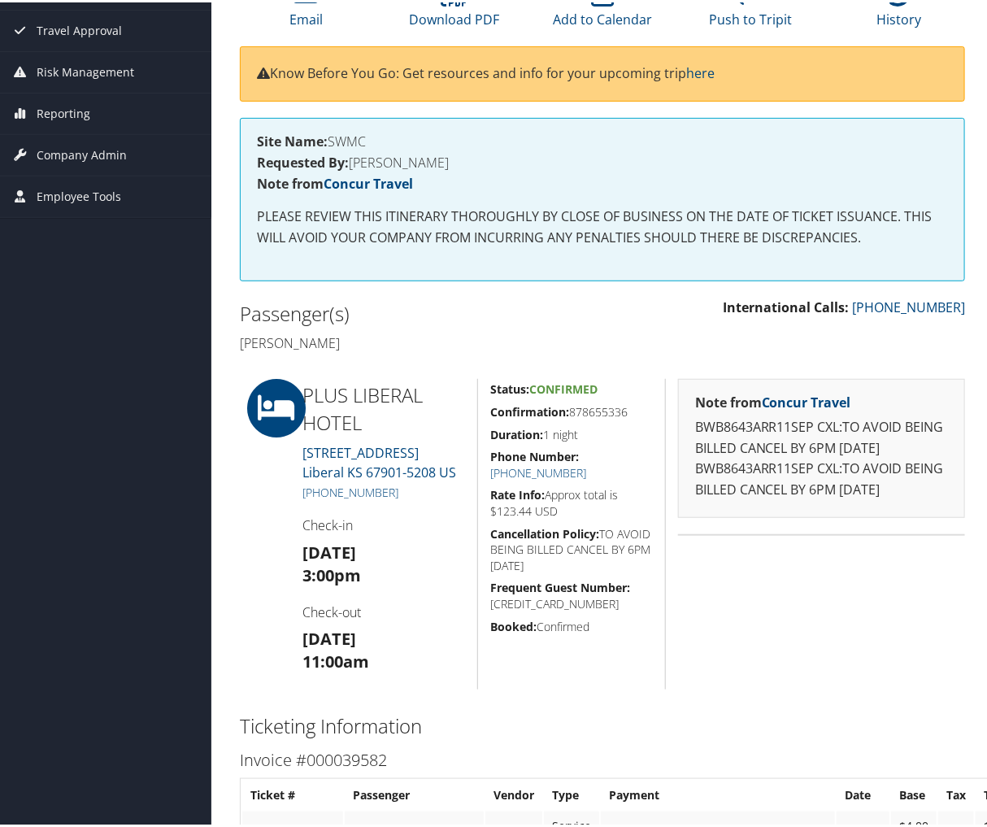
scroll to position [250, 0]
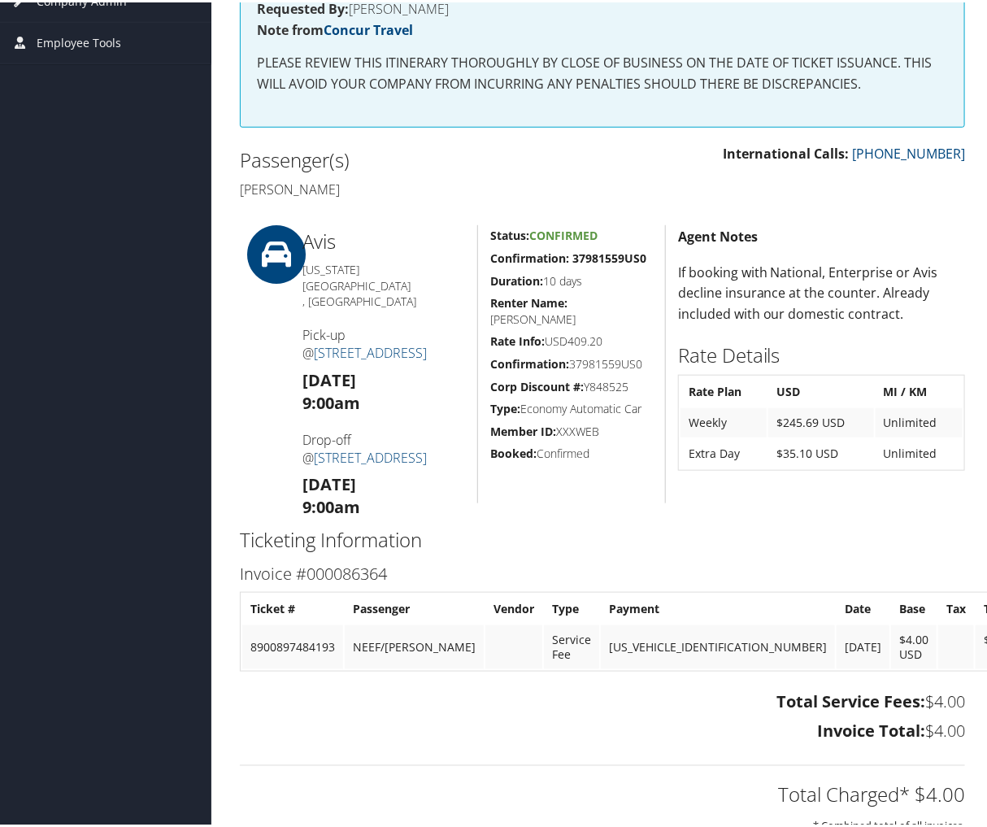
scroll to position [328, 0]
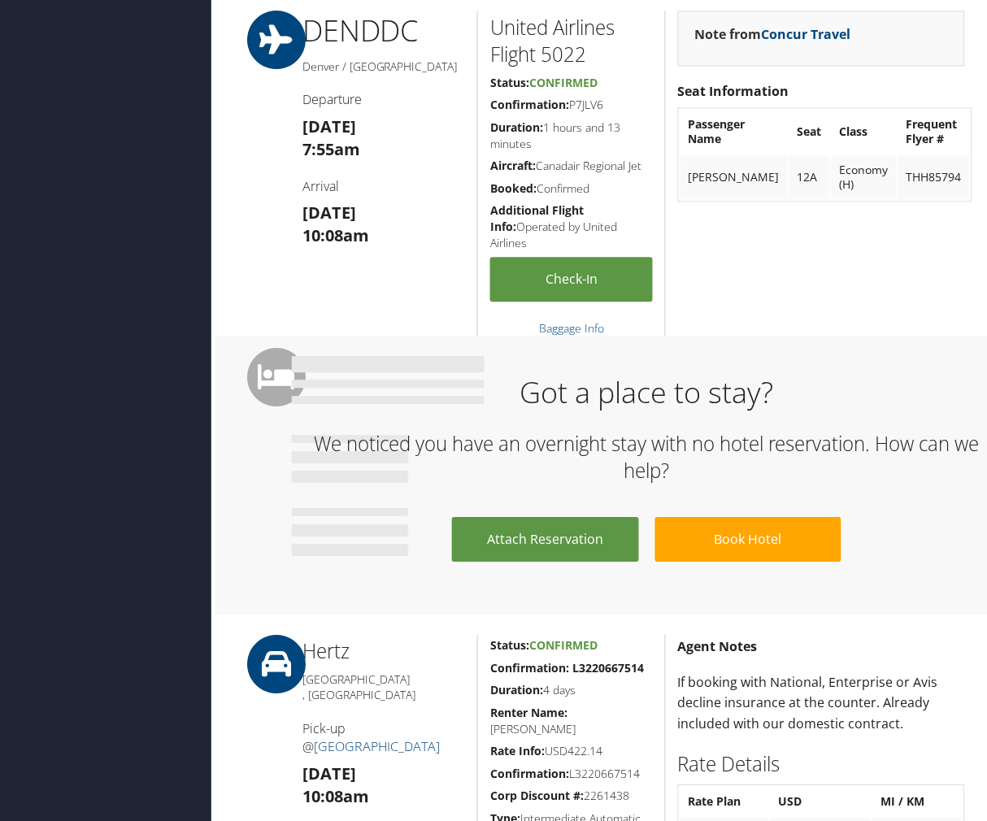
scroll to position [556, 0]
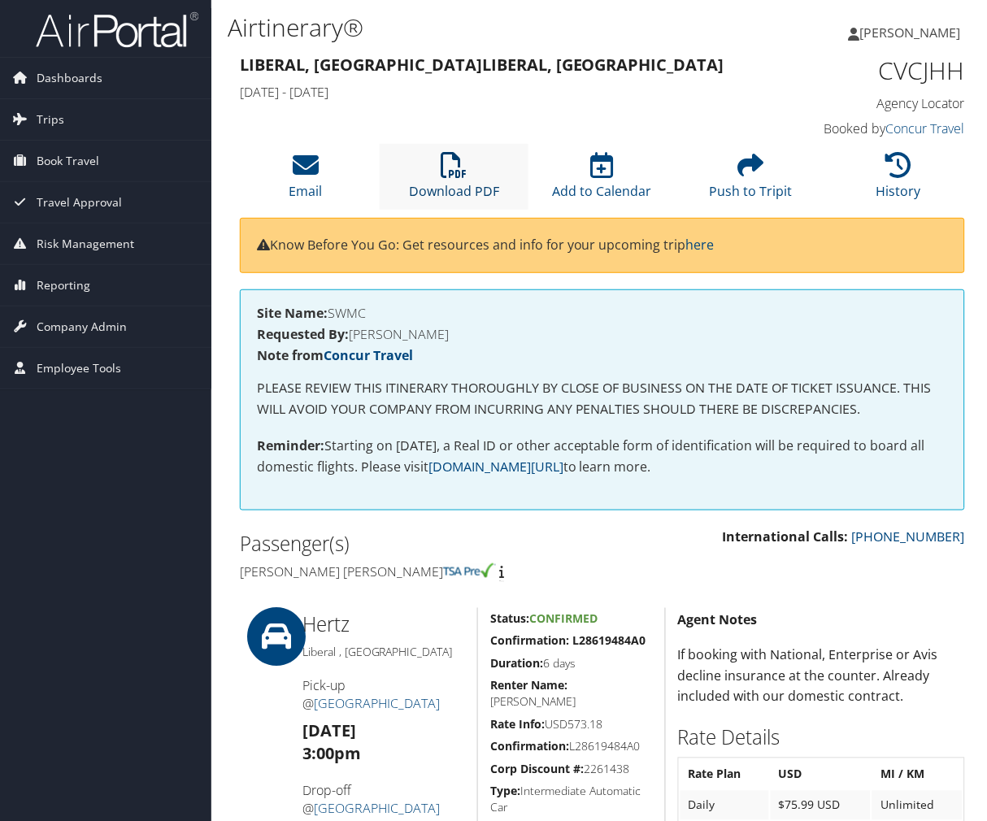
click at [462, 163] on icon at bounding box center [454, 165] width 26 height 26
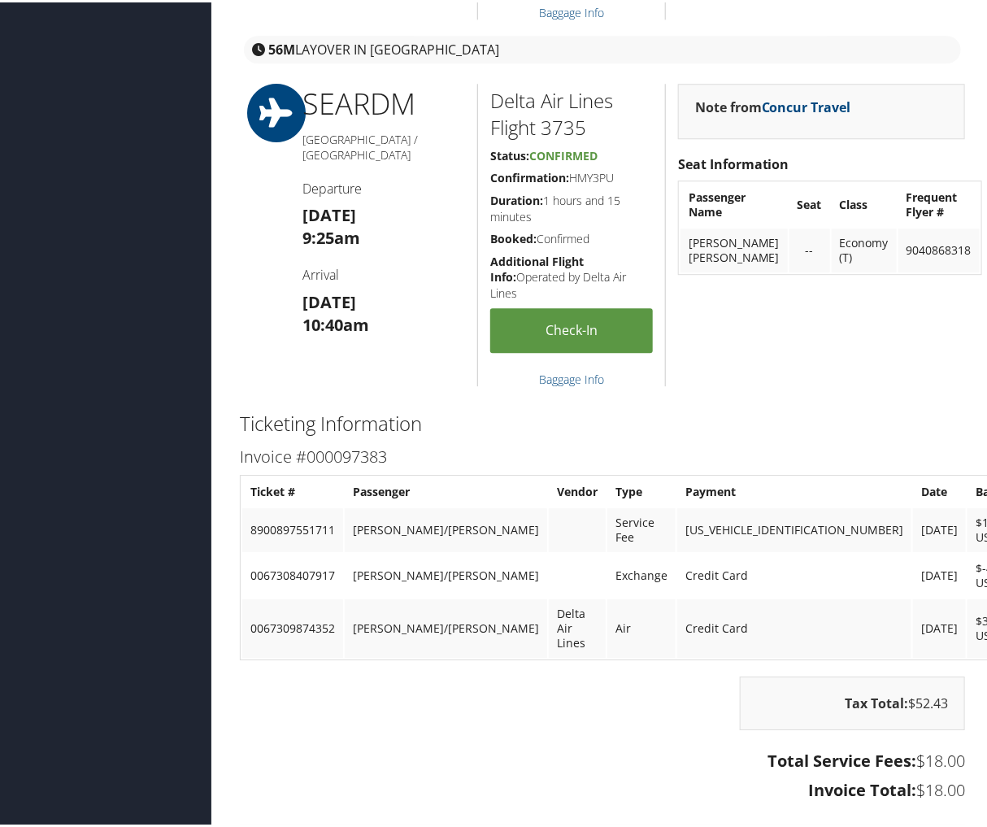
scroll to position [1606, 0]
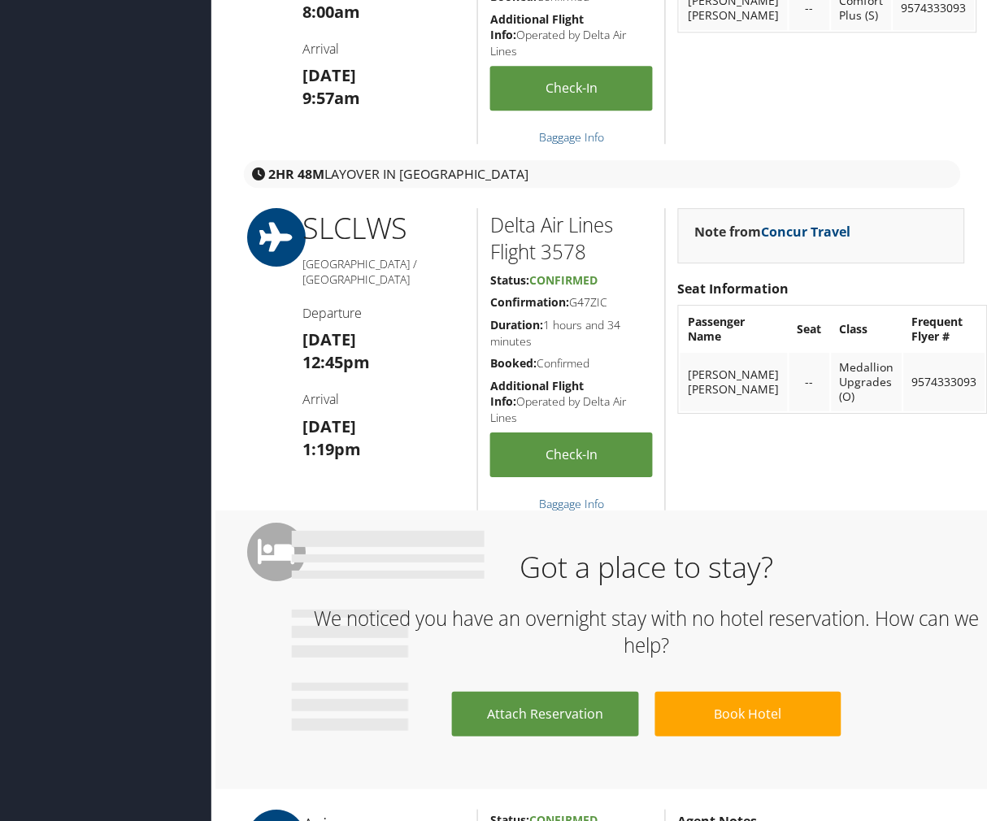
scroll to position [766, 0]
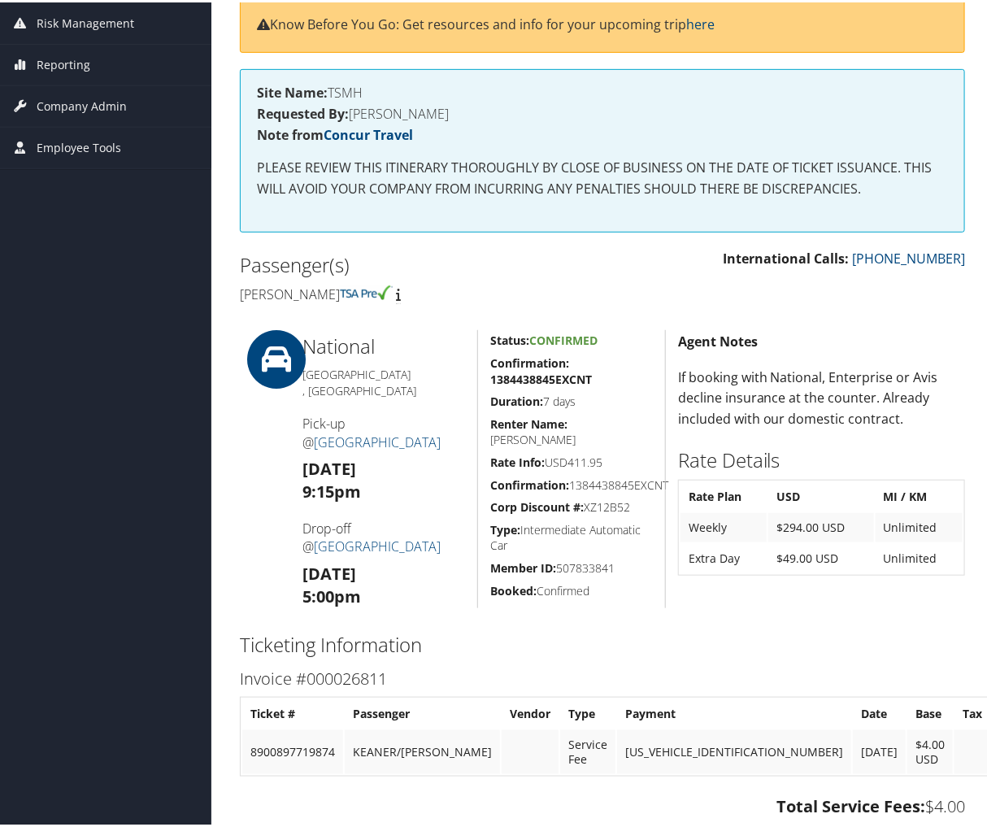
scroll to position [211, 0]
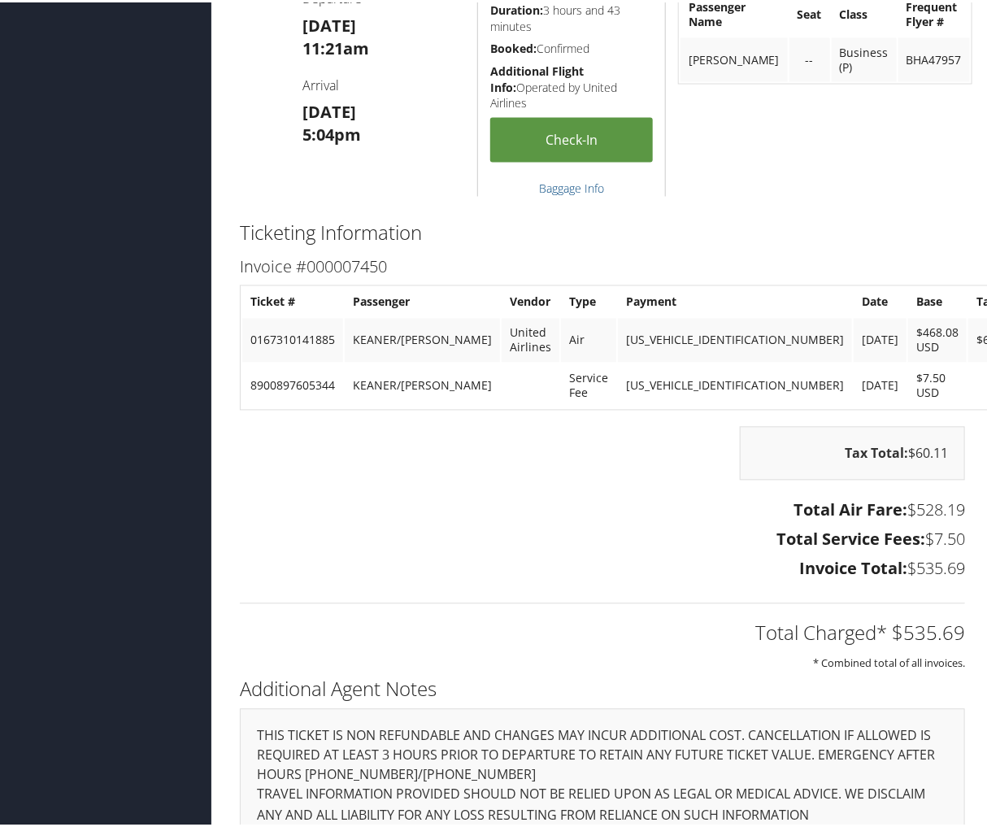
scroll to position [969, 0]
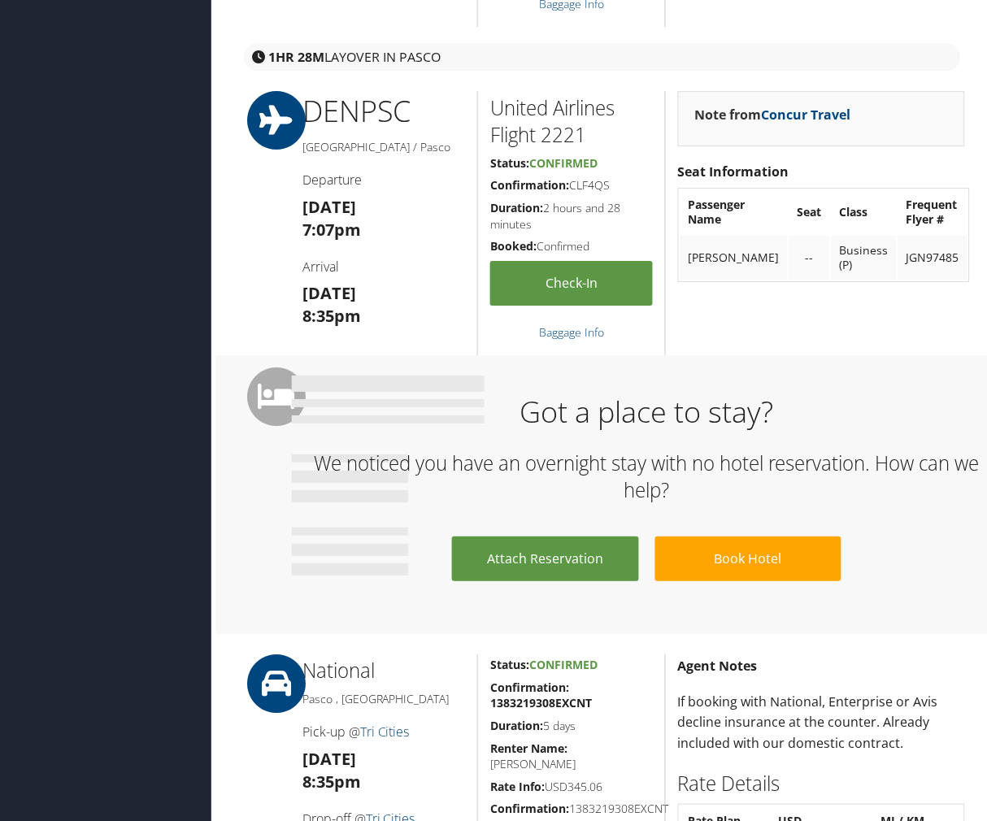
scroll to position [854, 0]
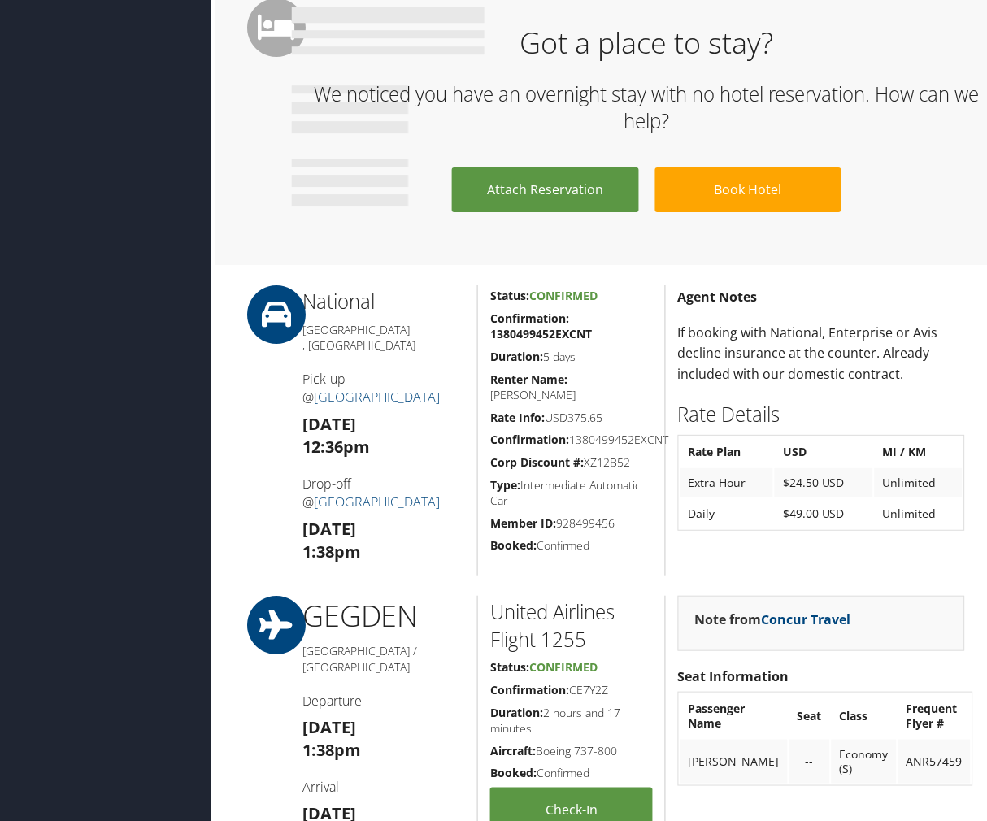
scroll to position [908, 0]
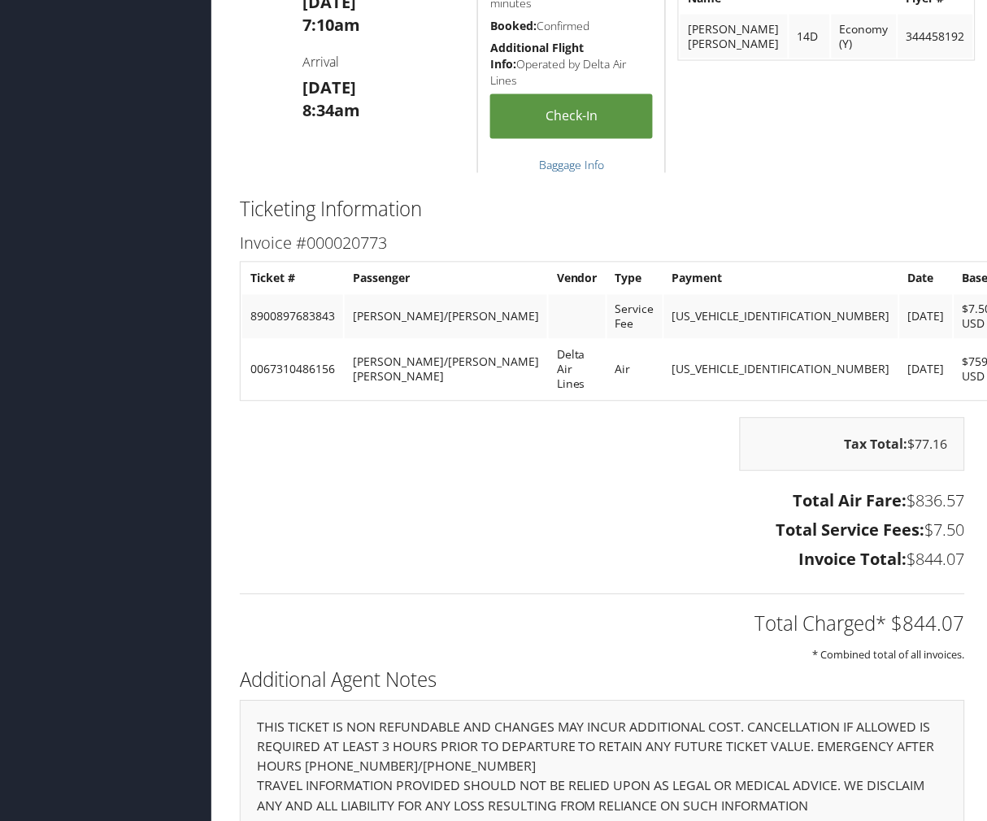
scroll to position [1638, 0]
